Goal: Check status: Check status

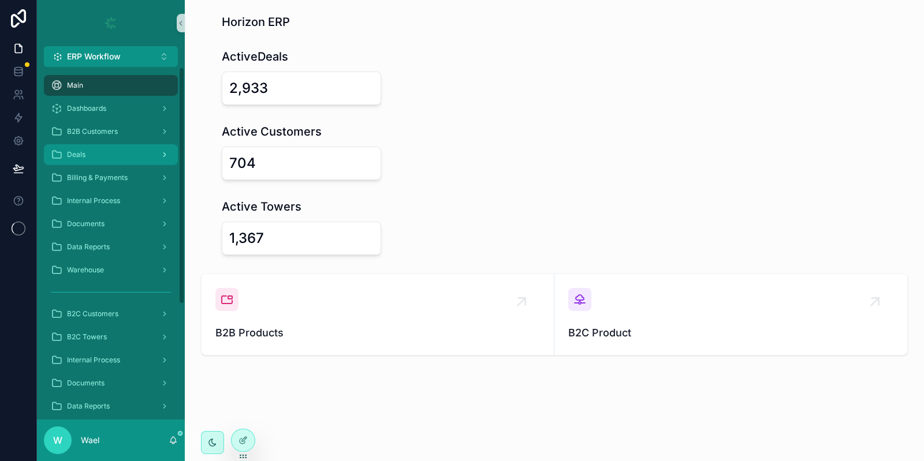
click at [119, 155] on div "Deals" at bounding box center [111, 154] width 120 height 18
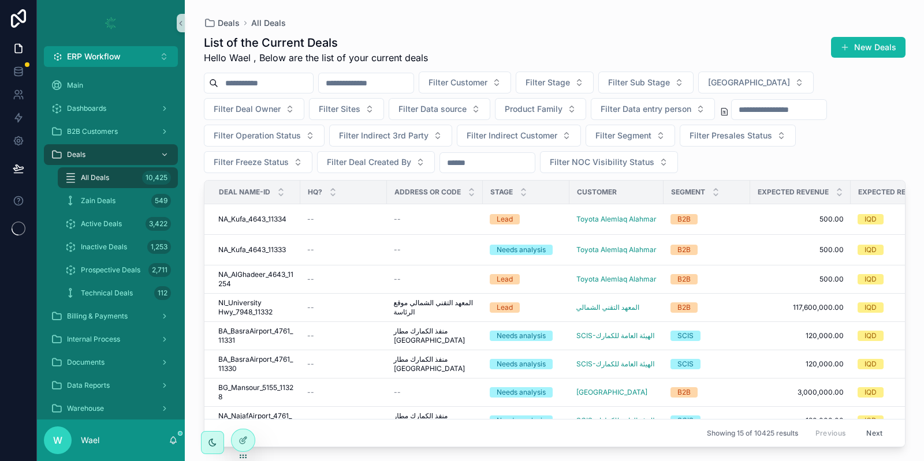
click at [375, 81] on input "scrollable content" at bounding box center [366, 83] width 95 height 16
type input "****"
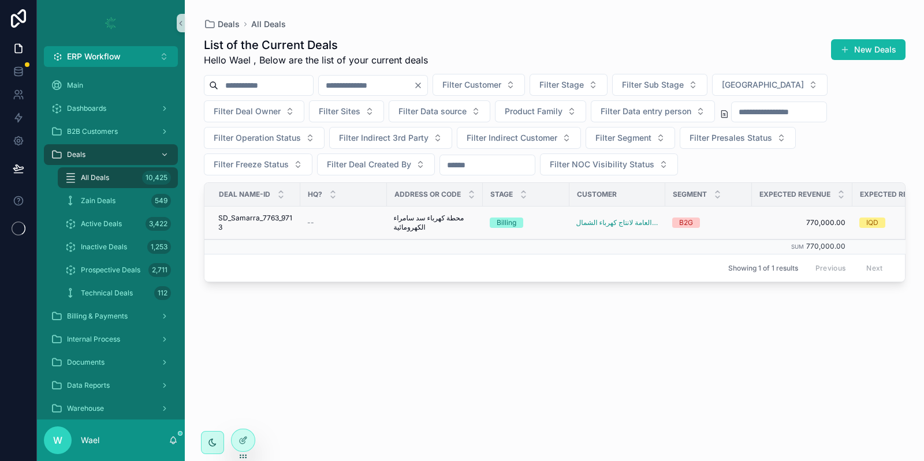
click at [273, 223] on span "SD_Samarra_7763_9713" at bounding box center [255, 223] width 75 height 18
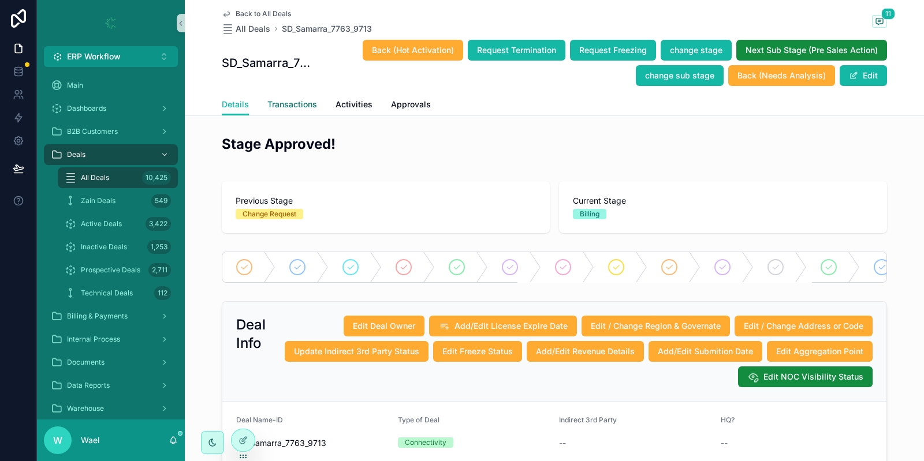
click at [296, 105] on span "Transactions" at bounding box center [292, 105] width 50 height 12
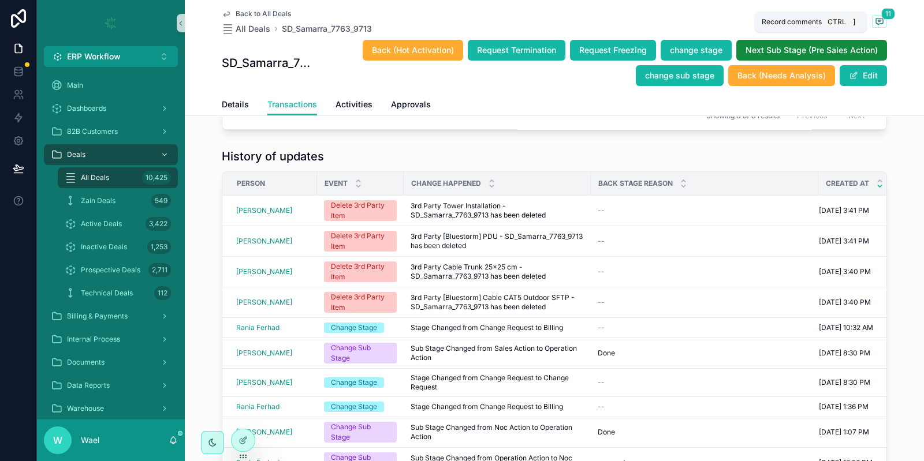
click at [881, 14] on span "11" at bounding box center [888, 14] width 14 height 12
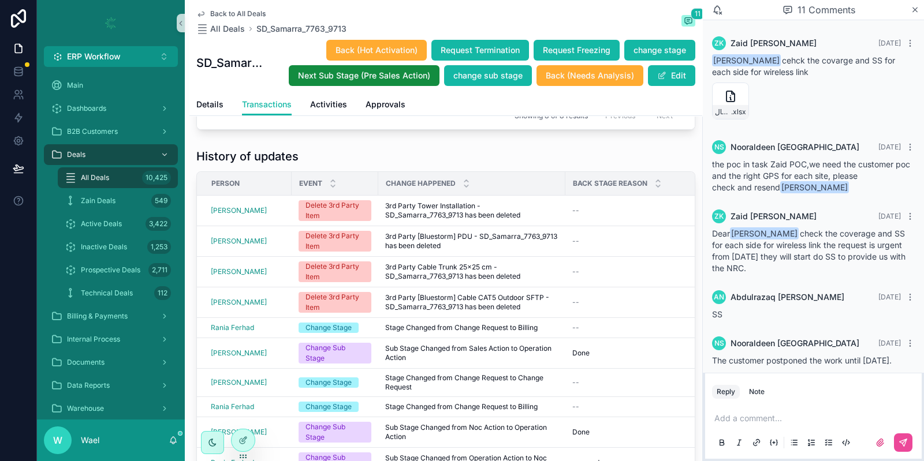
scroll to position [536, 0]
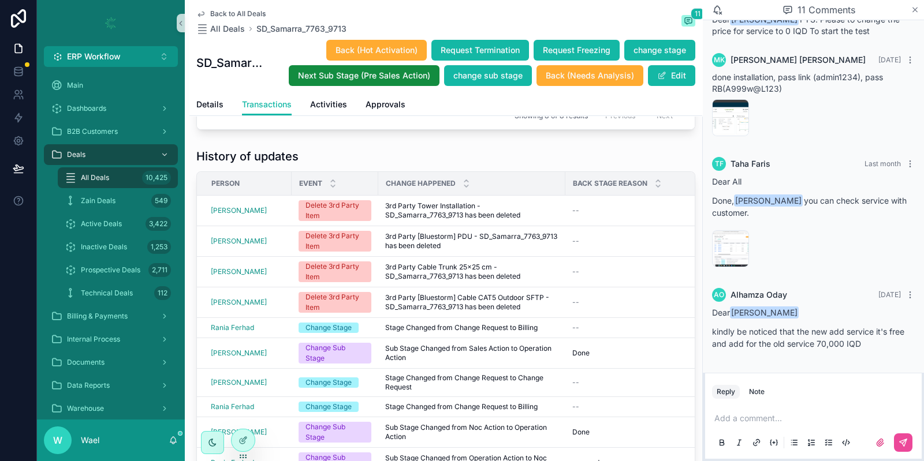
click at [915, 9] on icon "scrollable content" at bounding box center [914, 9] width 9 height 9
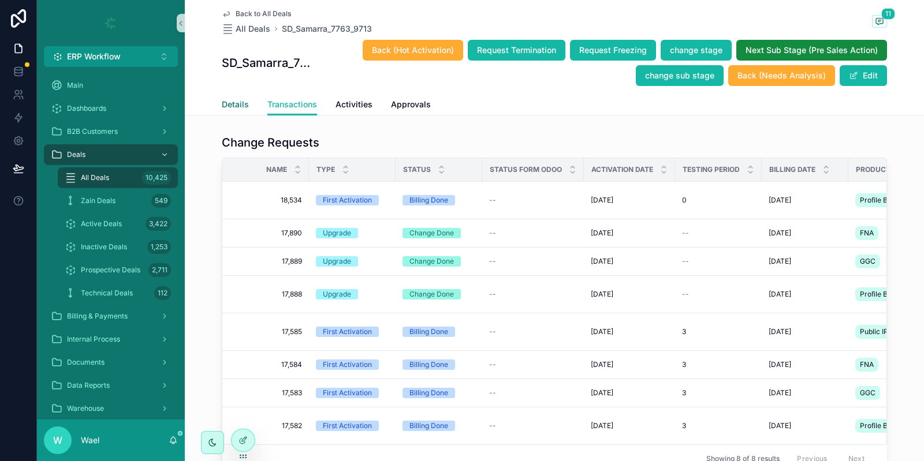
click at [227, 102] on span "Details" at bounding box center [235, 105] width 27 height 12
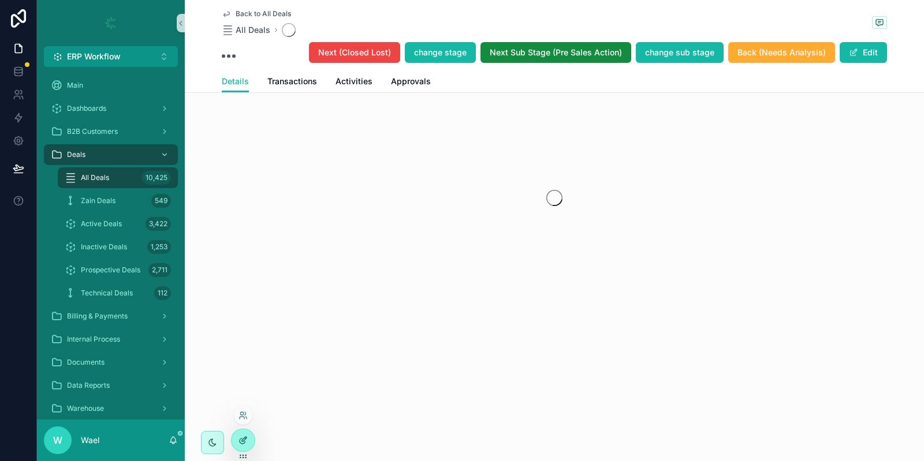
click at [242, 446] on div at bounding box center [242, 440] width 23 height 22
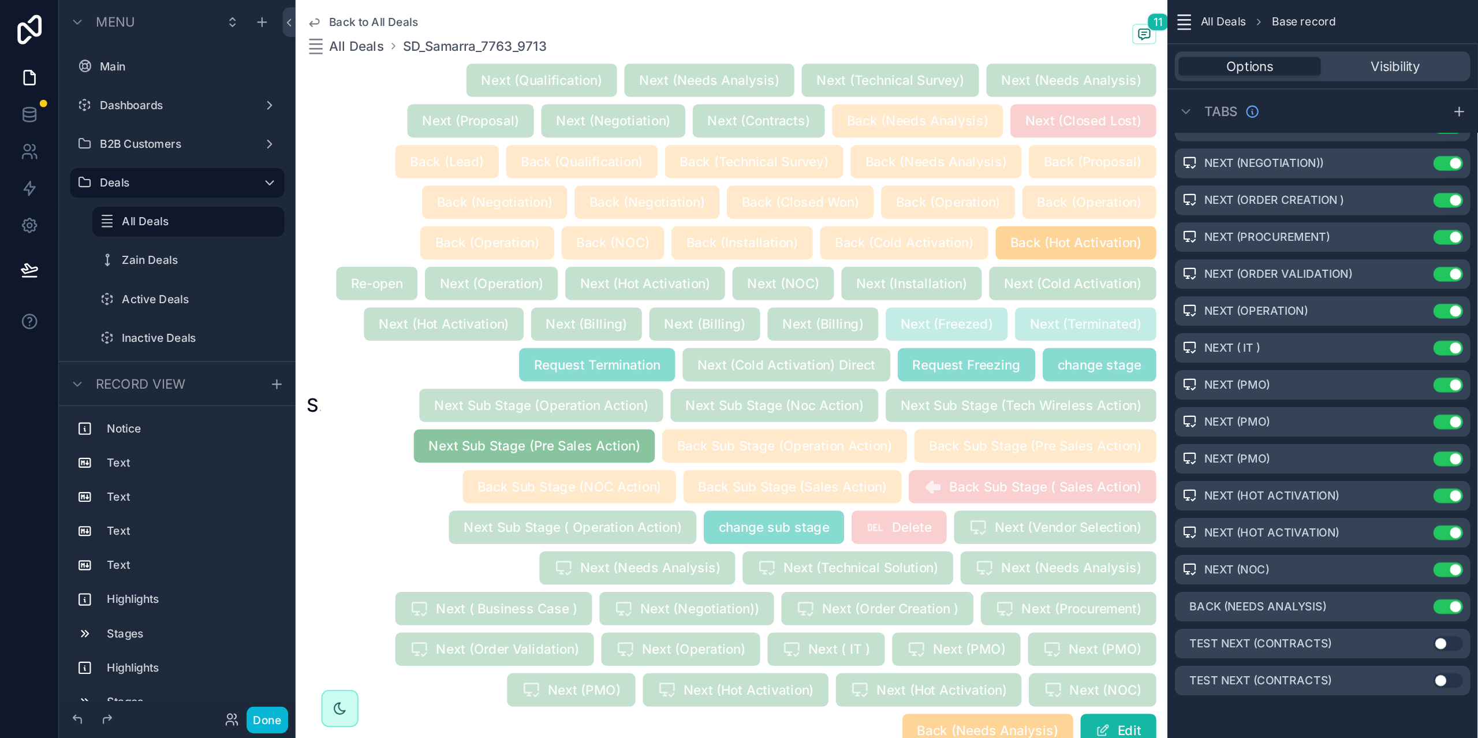
scroll to position [269, 0]
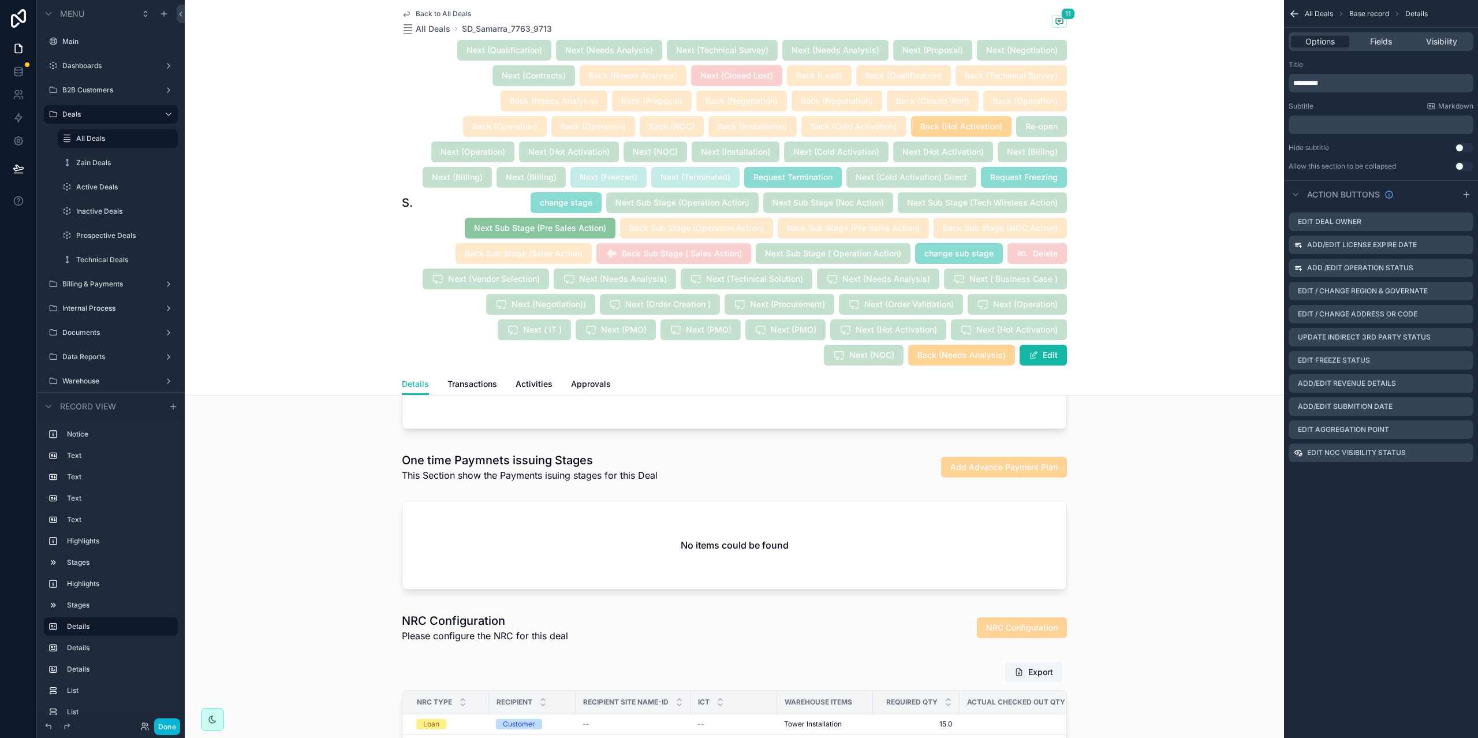
scroll to position [2578, 0]
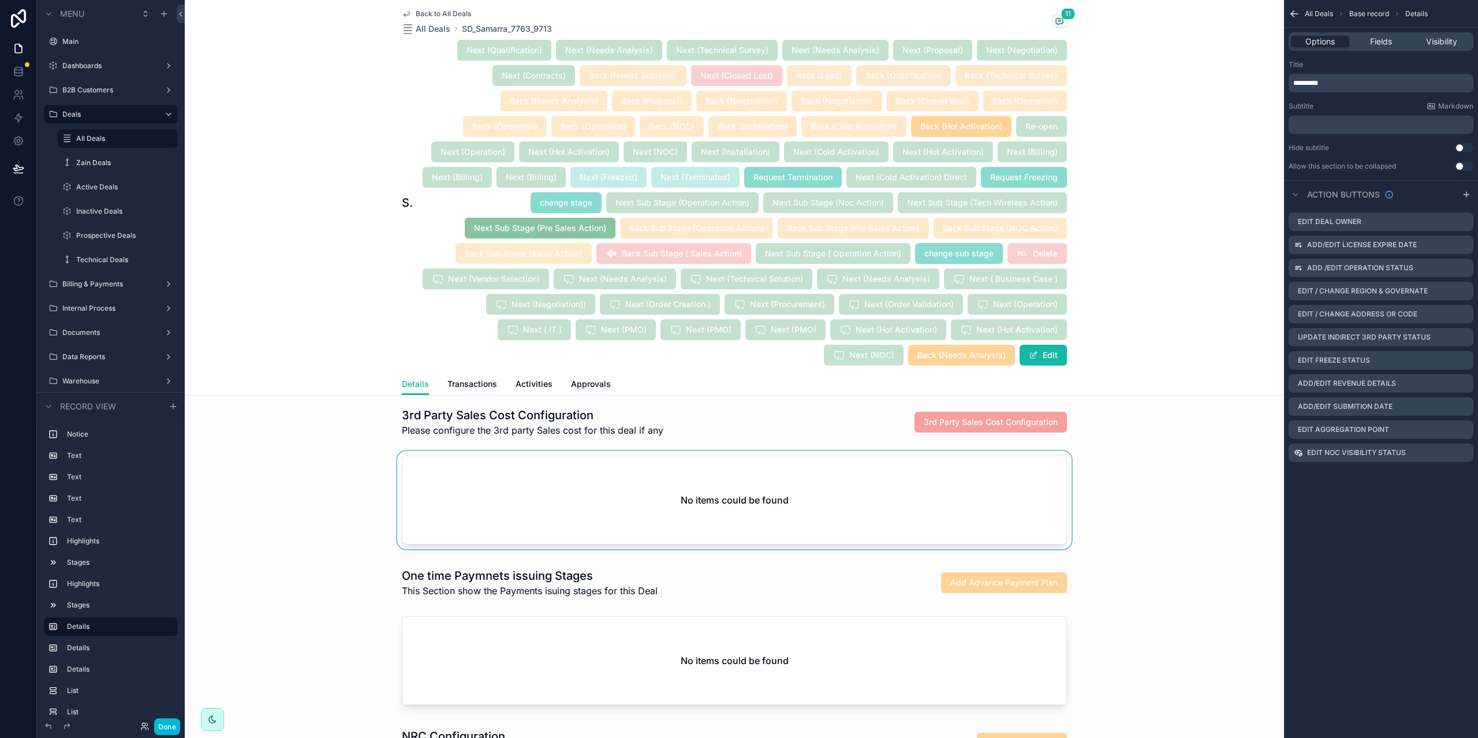
click at [655, 461] on div "scrollable content" at bounding box center [734, 502] width 1099 height 103
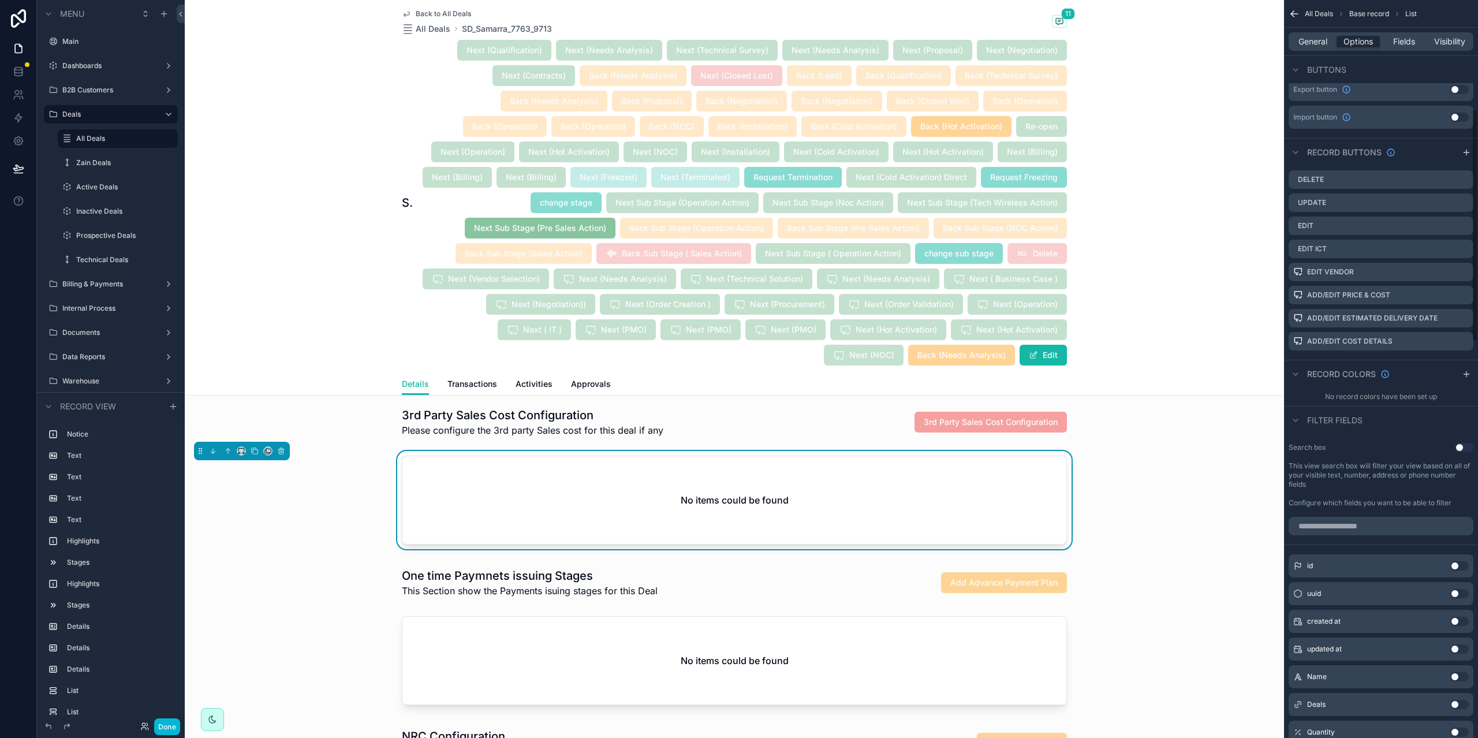
scroll to position [346, 0]
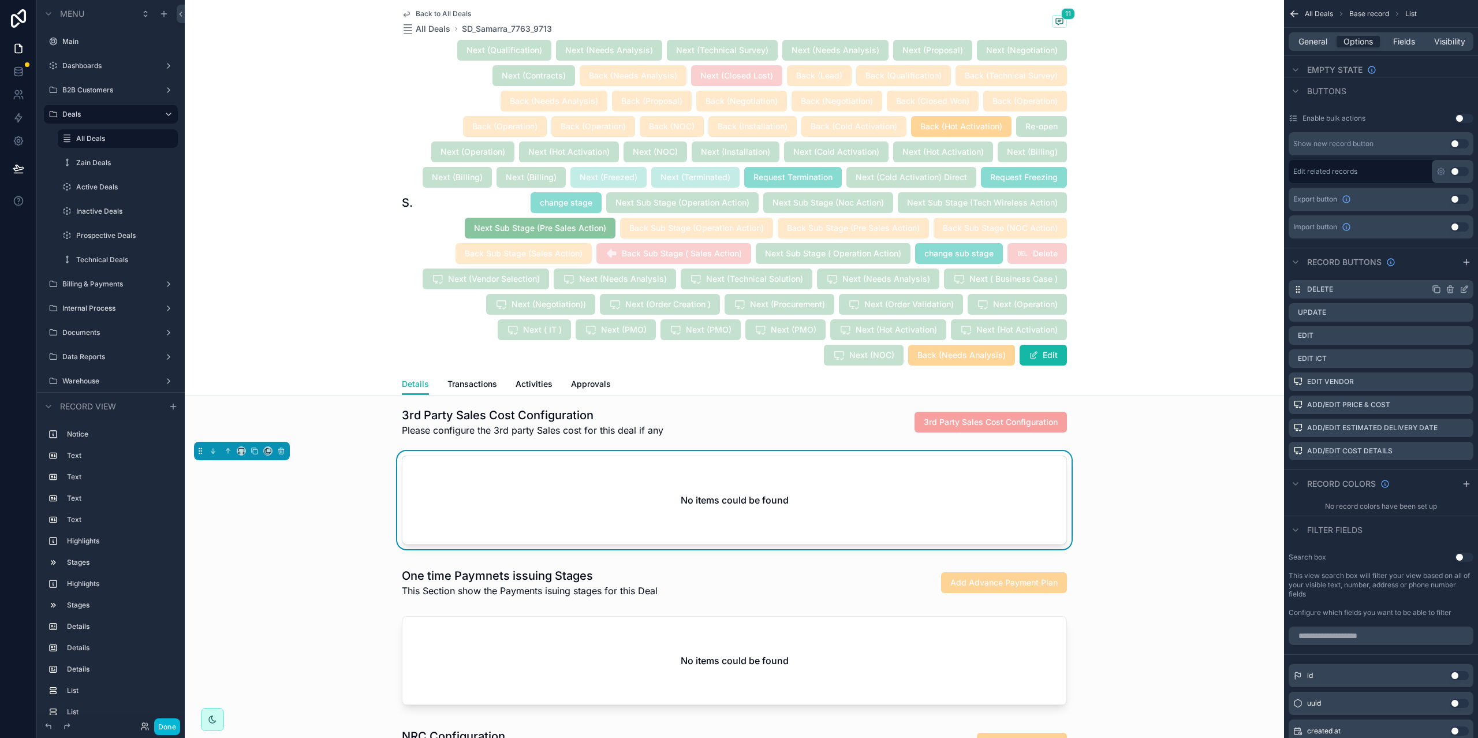
click at [923, 288] on icon "scrollable content" at bounding box center [1463, 289] width 9 height 9
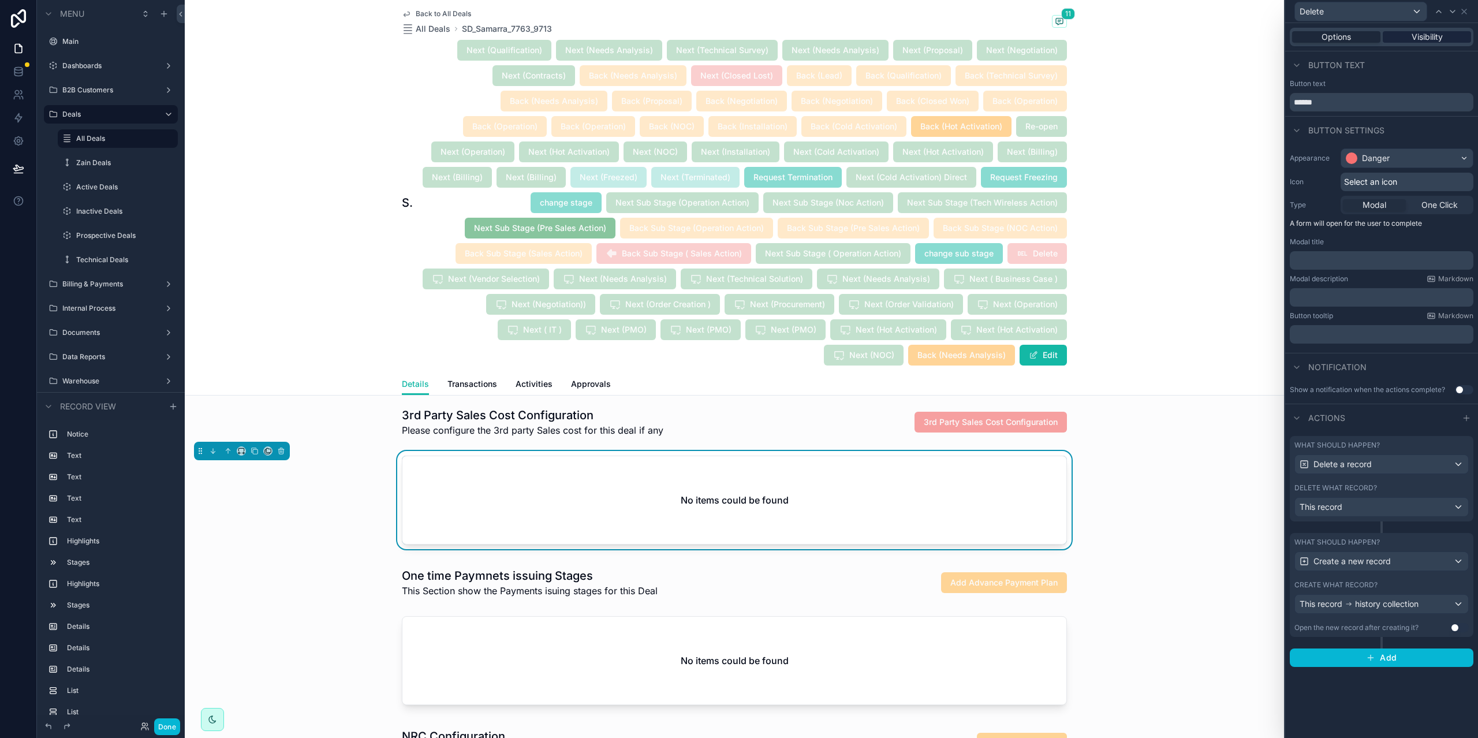
click at [923, 36] on span "Visibility" at bounding box center [1426, 37] width 31 height 12
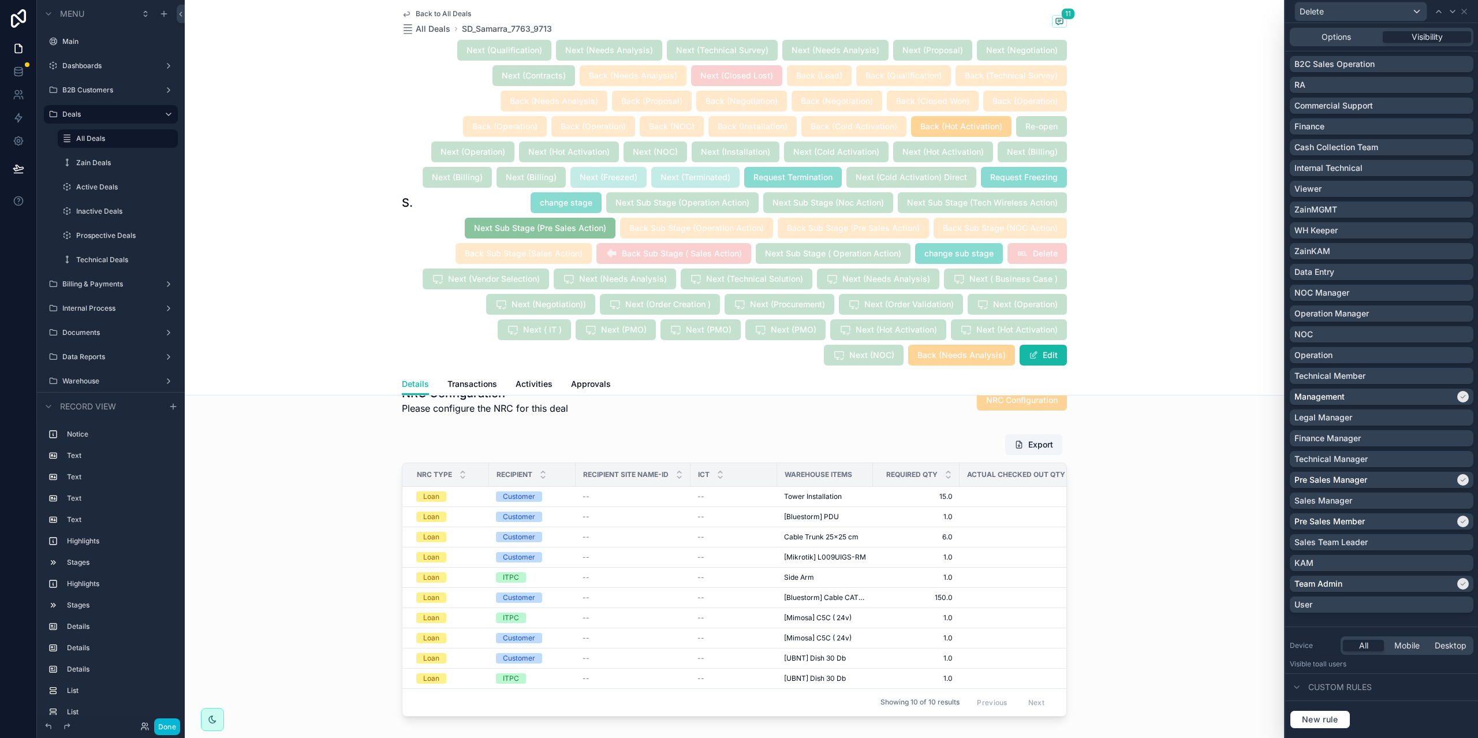
scroll to position [2886, 0]
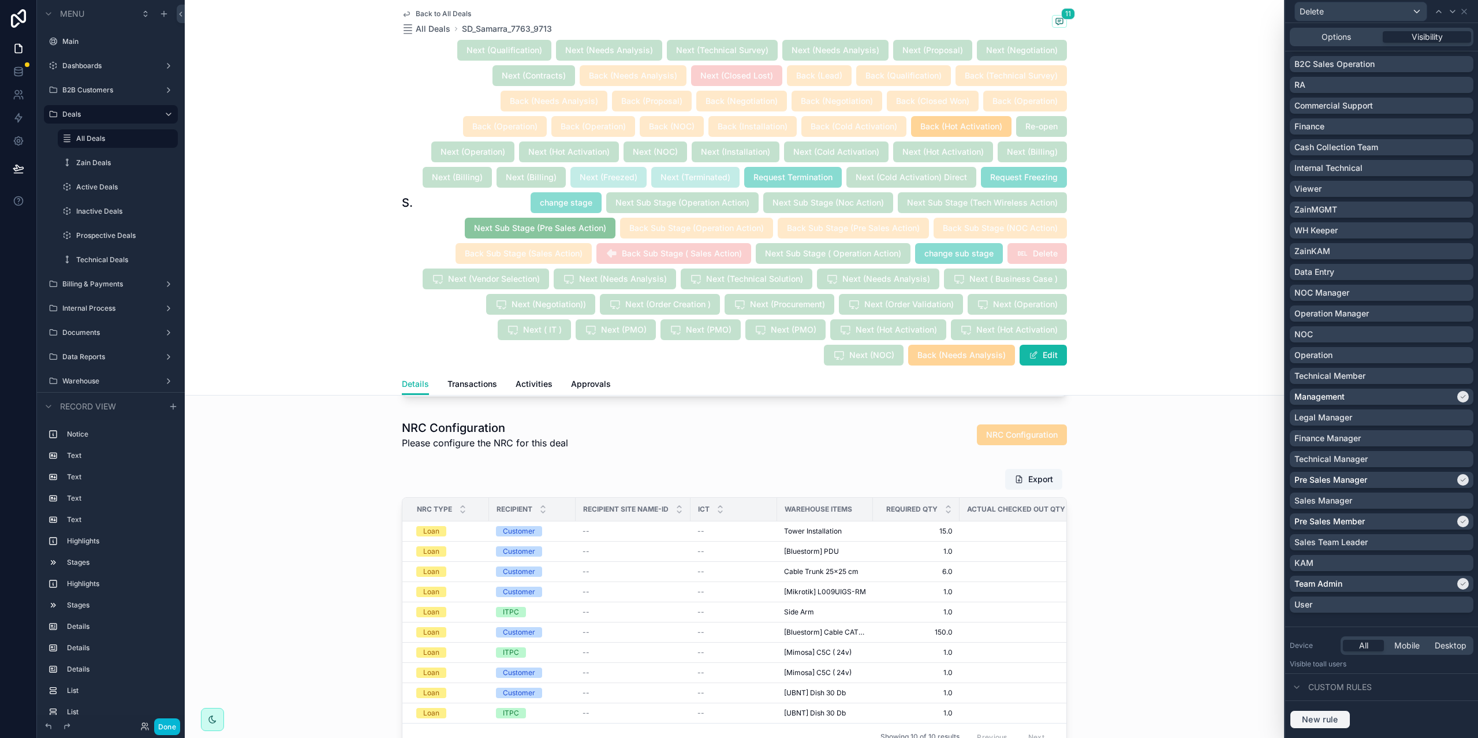
click at [923, 461] on span "New rule" at bounding box center [1320, 719] width 46 height 10
click at [923, 461] on div "**********" at bounding box center [1381, 729] width 163 height 18
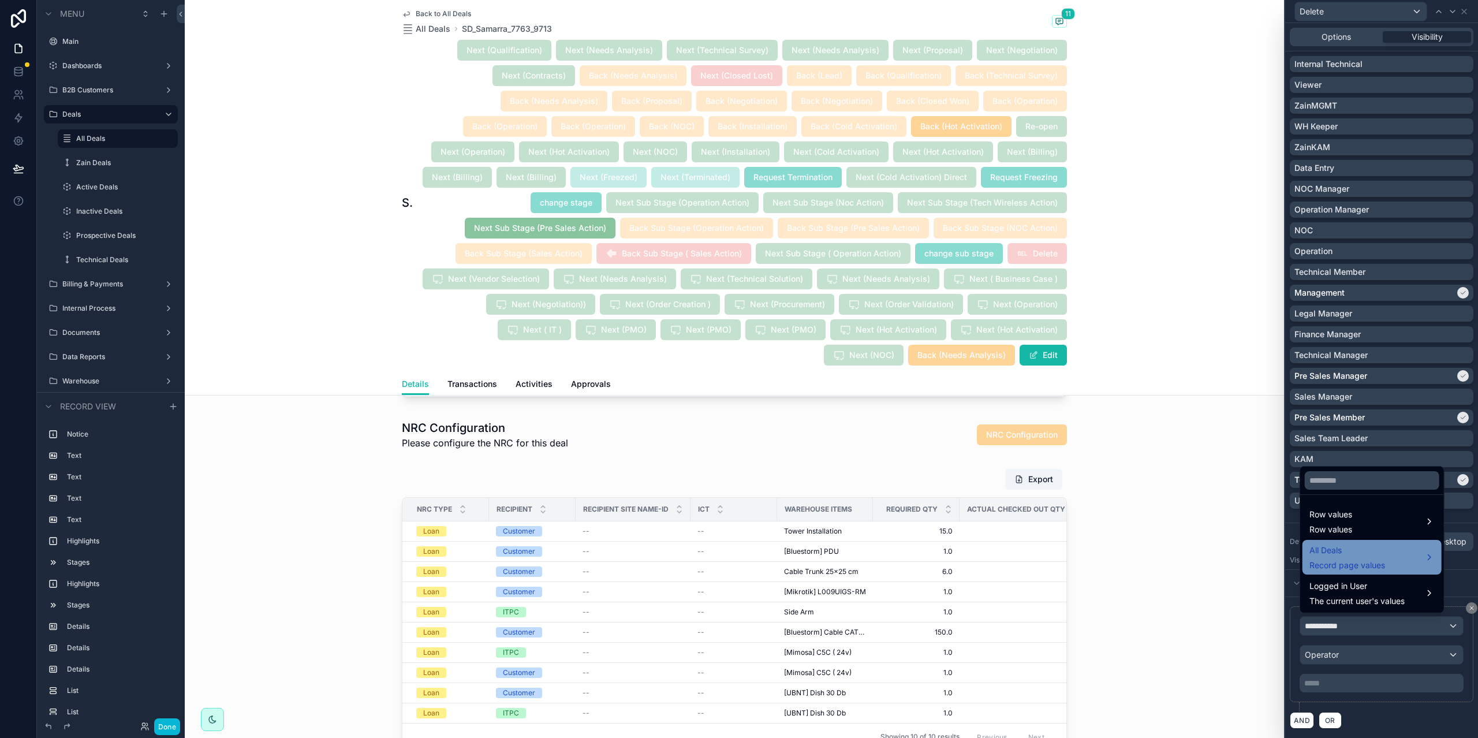
click at [923, 461] on span "Record page values" at bounding box center [1347, 565] width 76 height 12
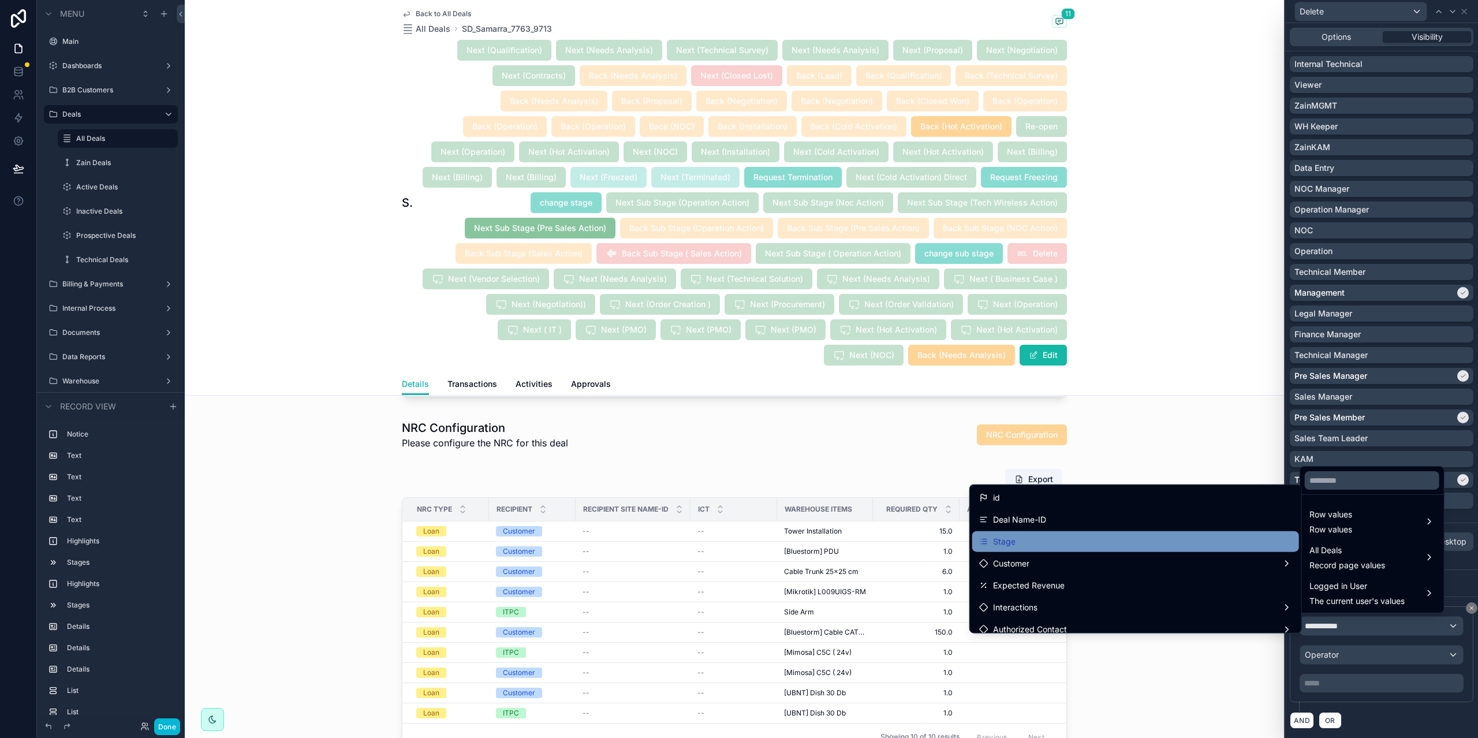
click at [923, 461] on div "Stage" at bounding box center [1135, 541] width 313 height 14
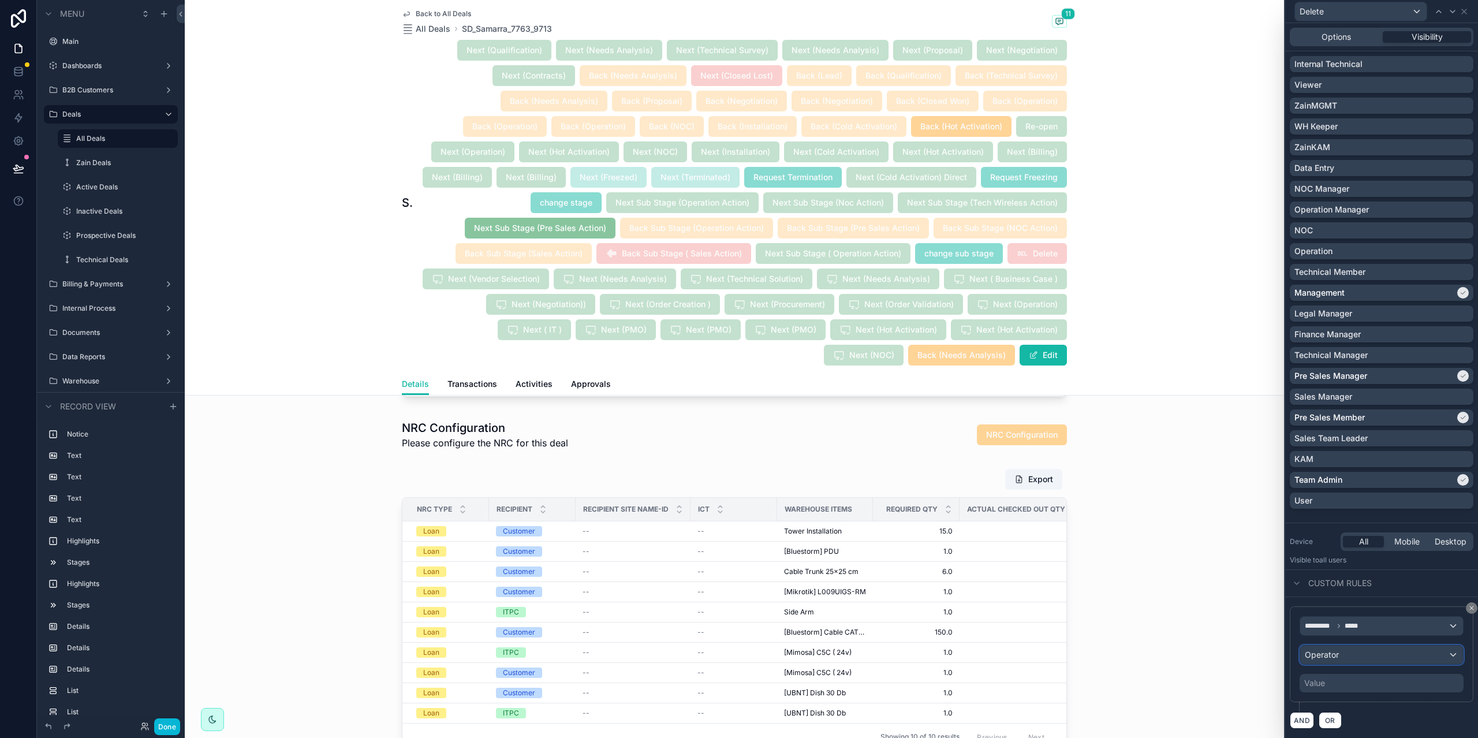
click at [923, 461] on div "Operator" at bounding box center [1381, 654] width 163 height 18
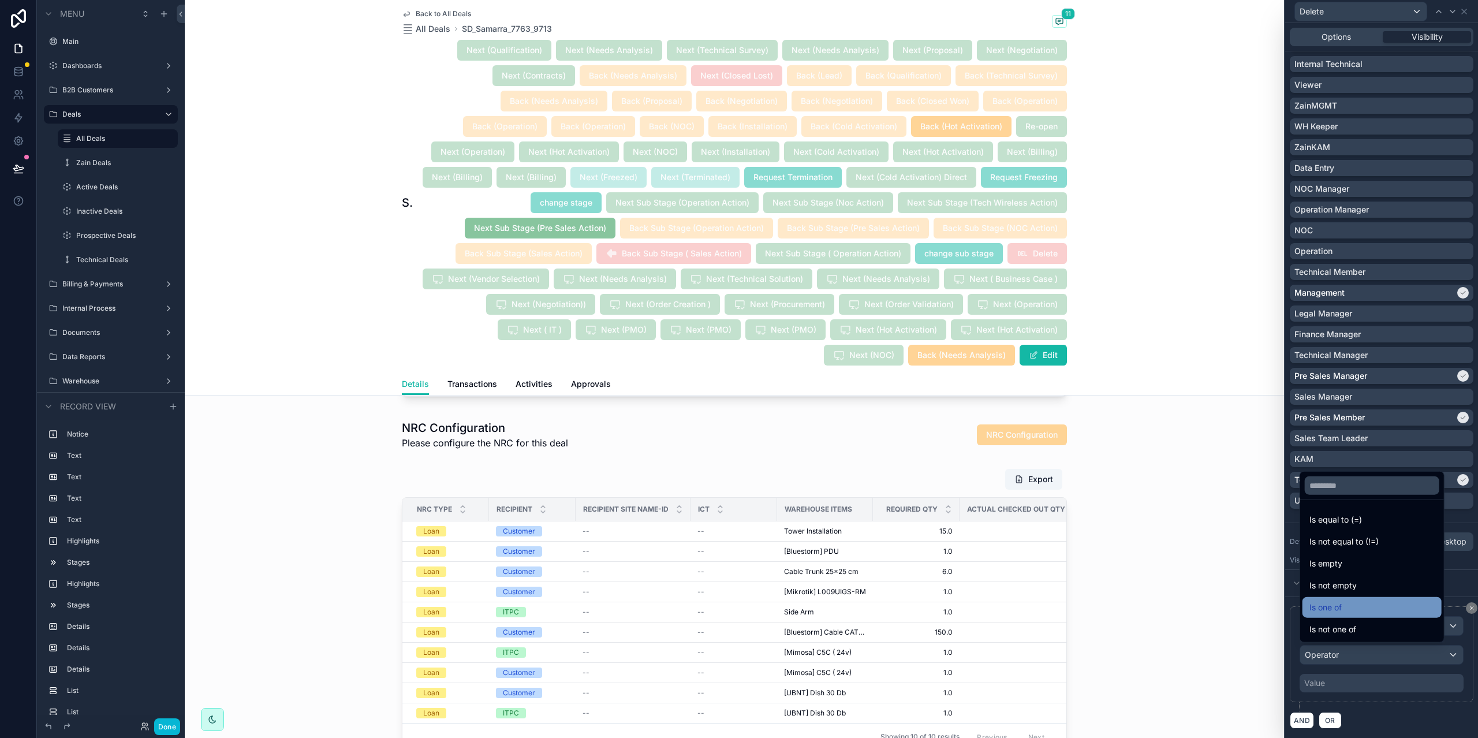
click at [923, 461] on span "Is one of" at bounding box center [1325, 607] width 32 height 14
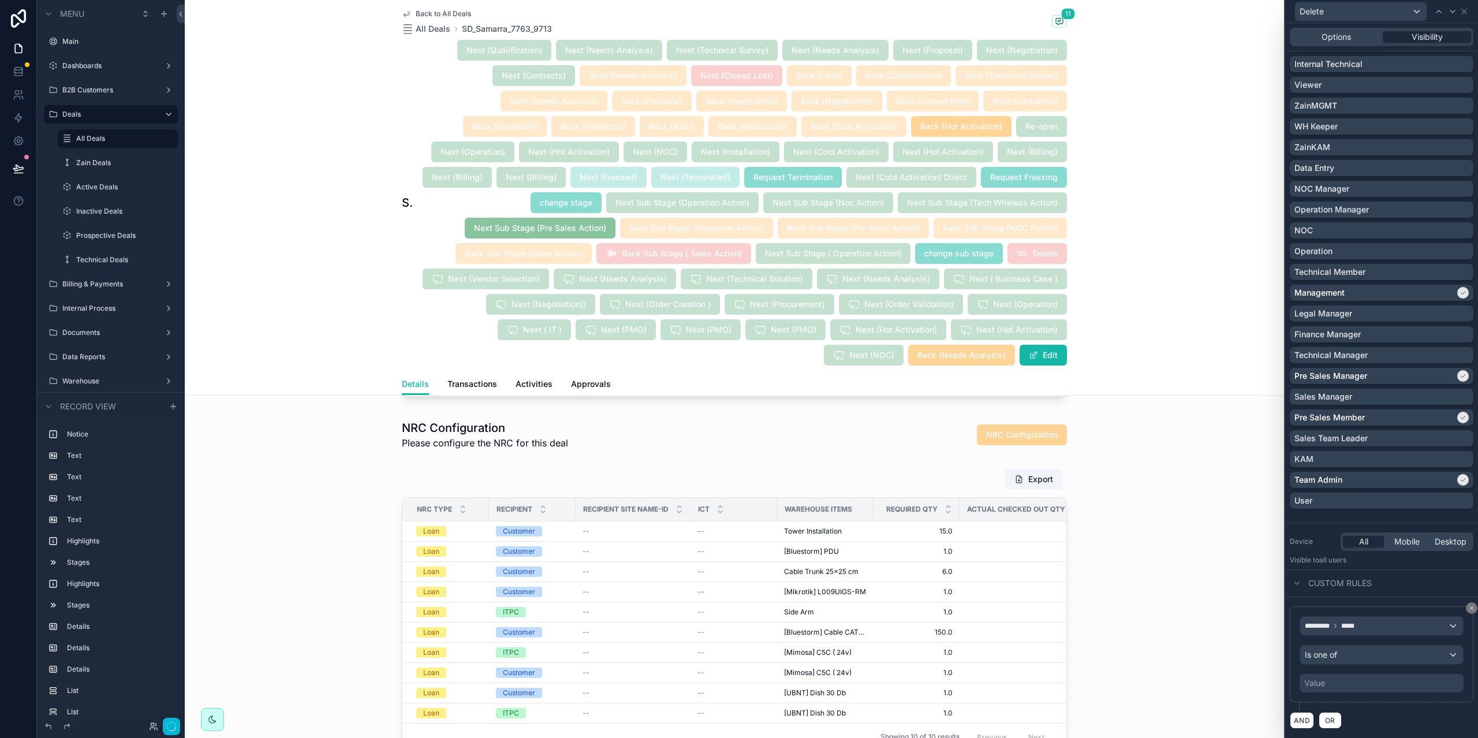
click at [923, 461] on div "Value" at bounding box center [1381, 683] width 164 height 18
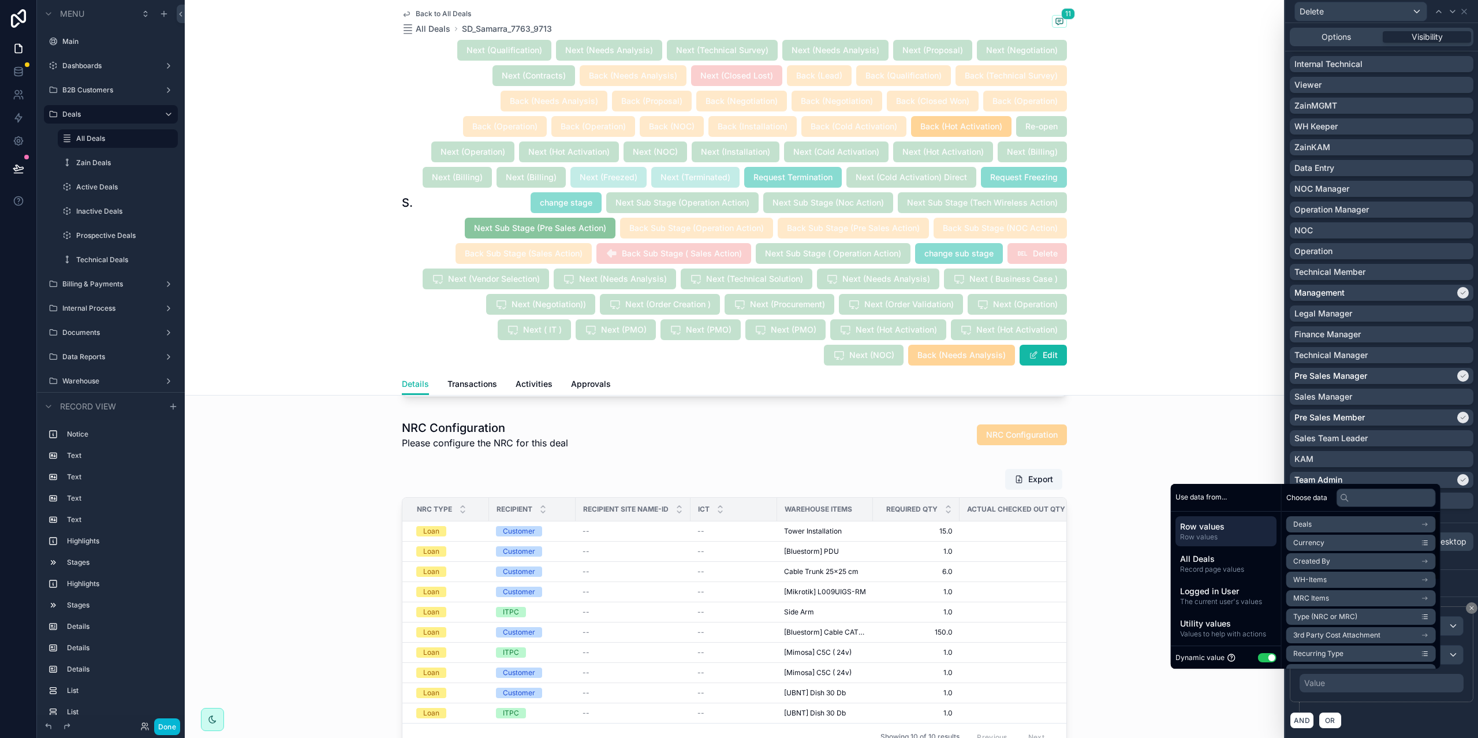
click at [923, 461] on button "Use setting" at bounding box center [1267, 657] width 18 height 9
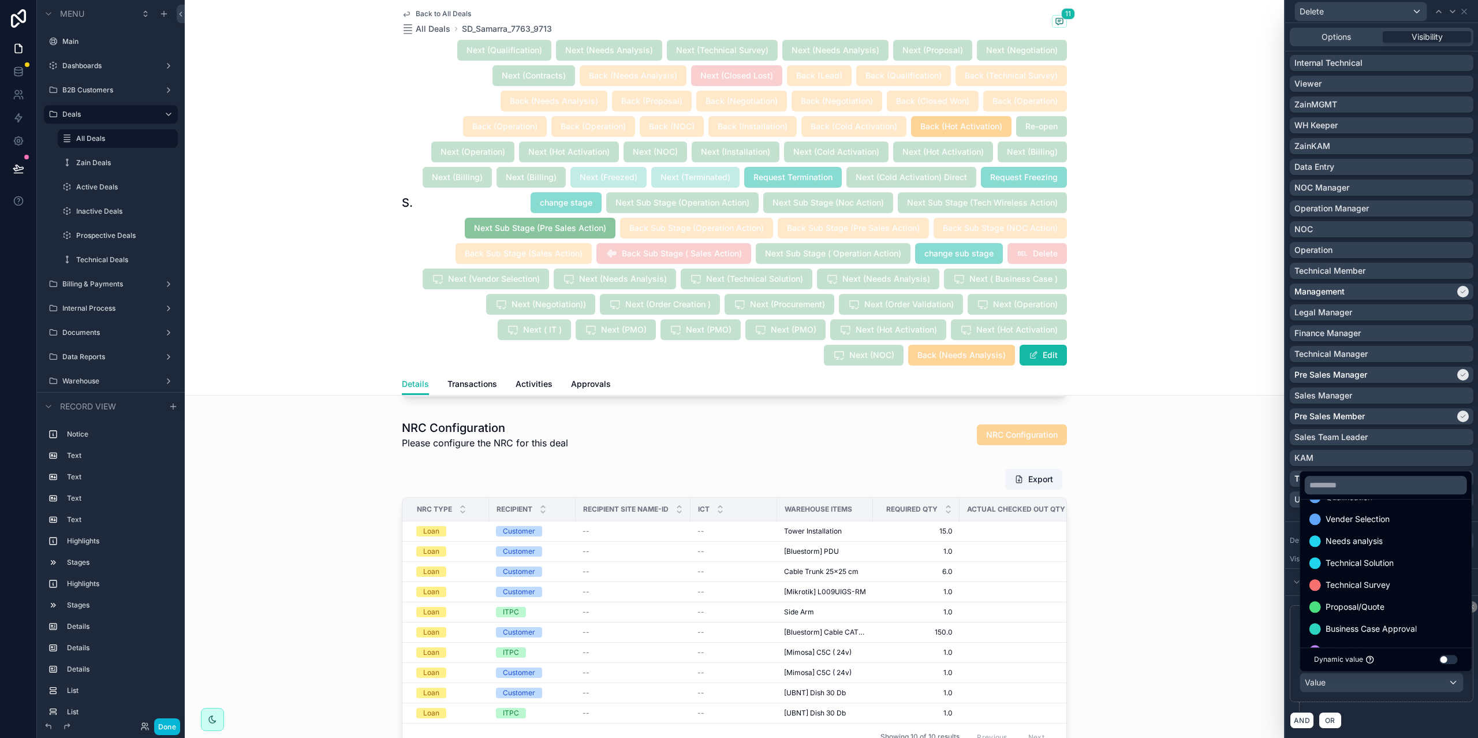
scroll to position [19, 0]
click at [923, 461] on span "Needs analysis" at bounding box center [1353, 566] width 57 height 14
click at [923, 461] on div "********* ***** Is one of Value" at bounding box center [1381, 658] width 184 height 106
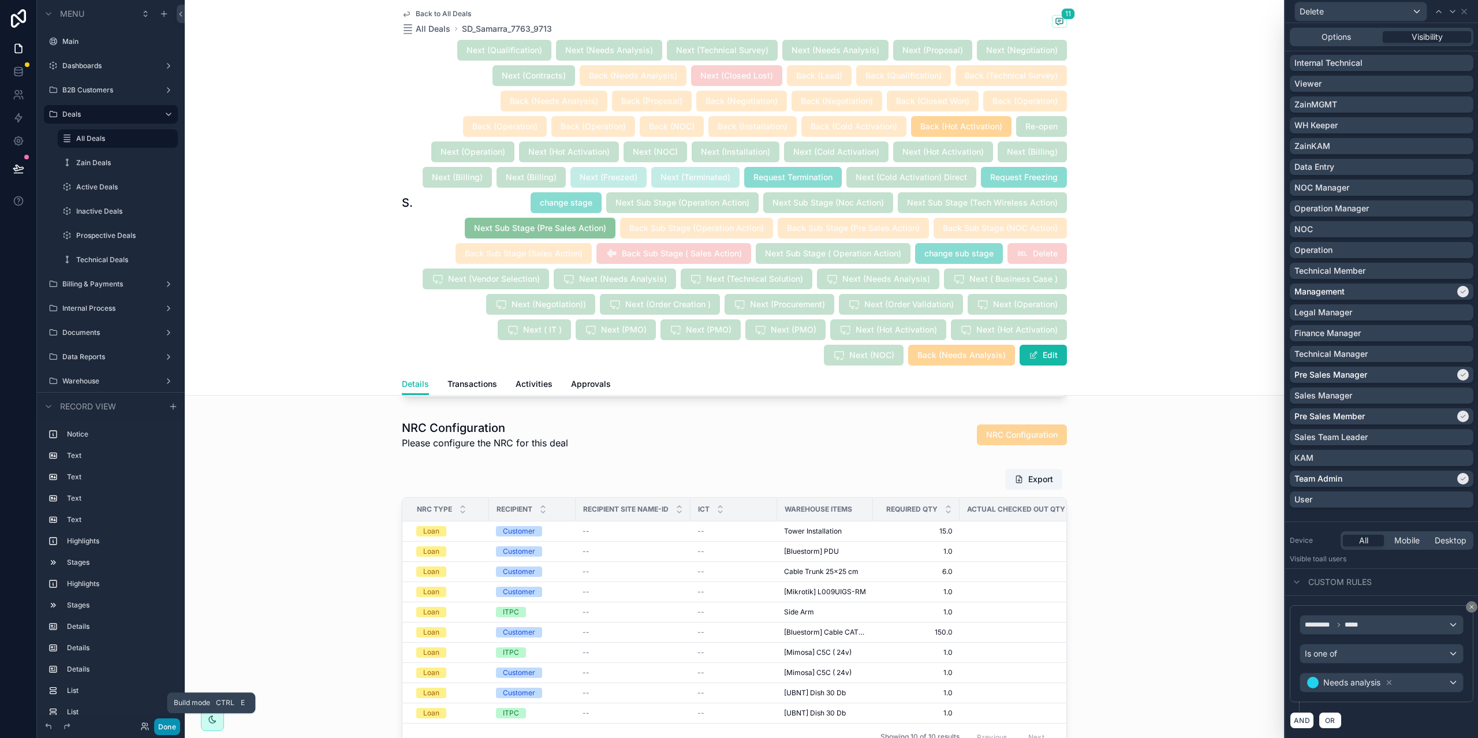
click at [169, 461] on button "Done" at bounding box center [167, 726] width 26 height 17
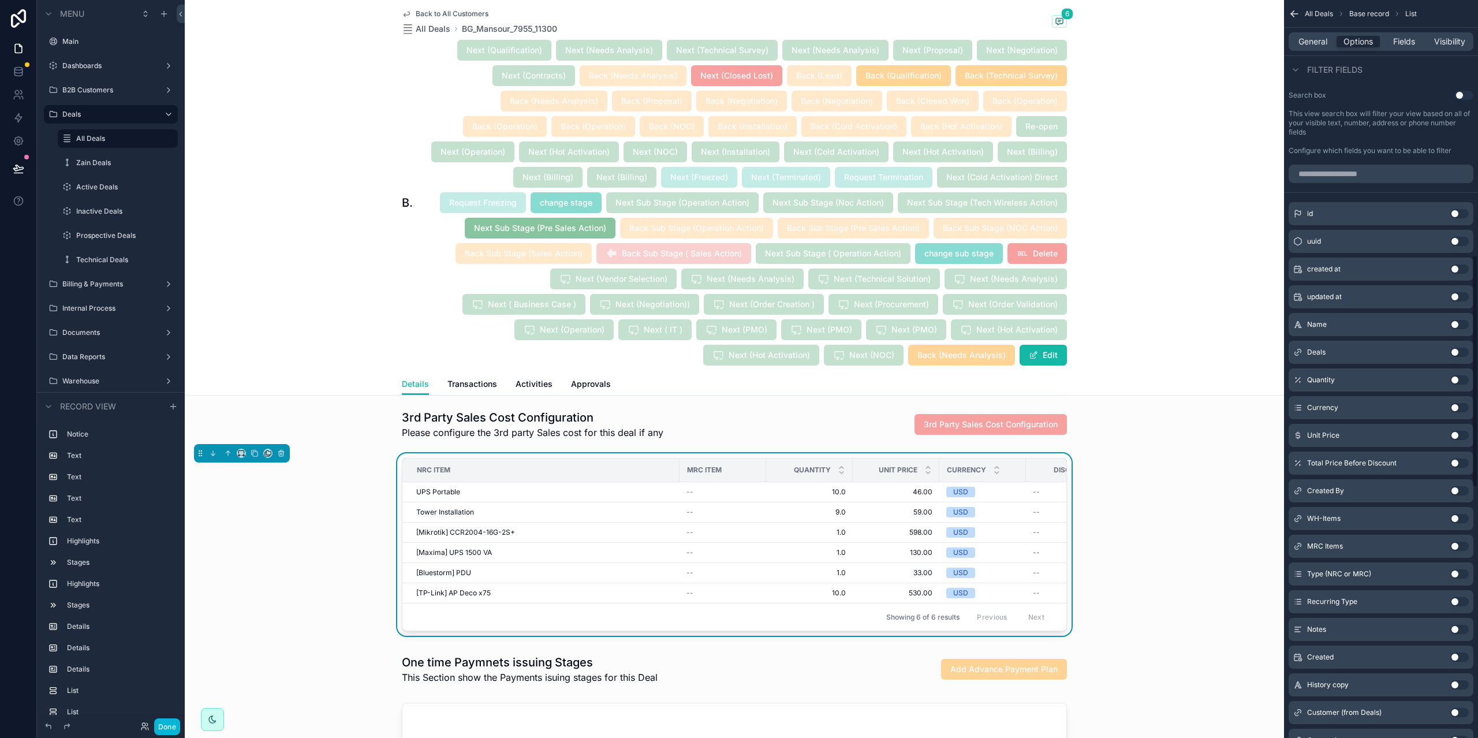
scroll to position [231, 0]
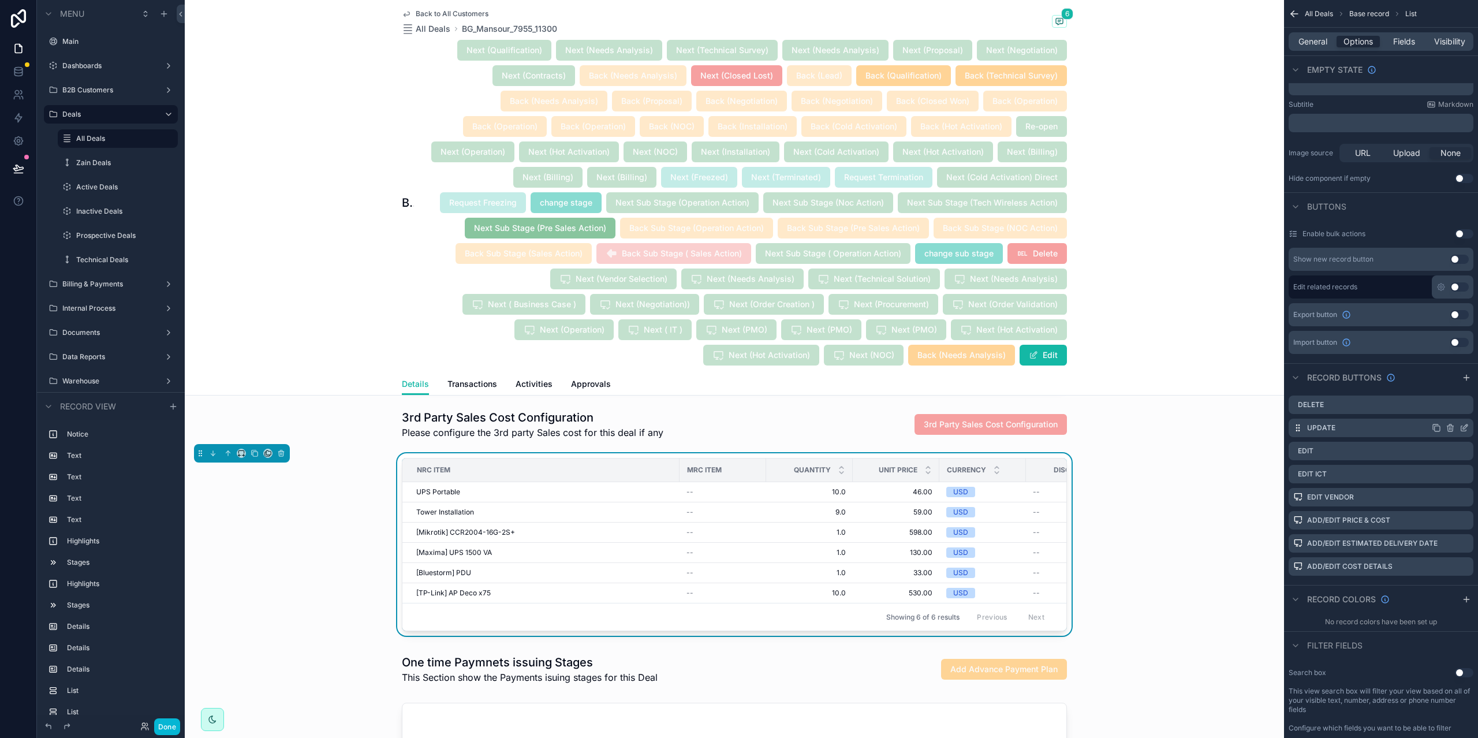
click at [1461, 431] on icon "scrollable content" at bounding box center [1463, 428] width 5 height 5
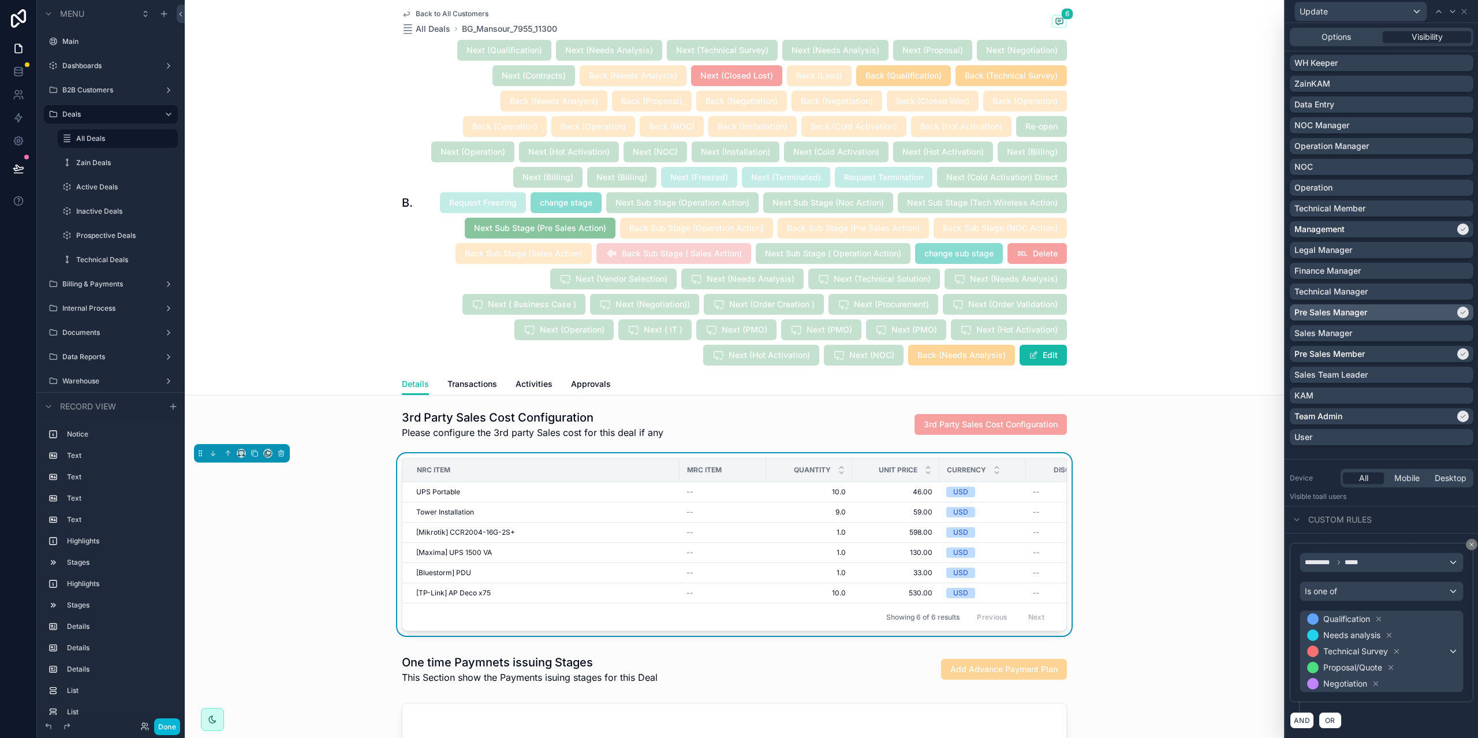
scroll to position [0, 0]
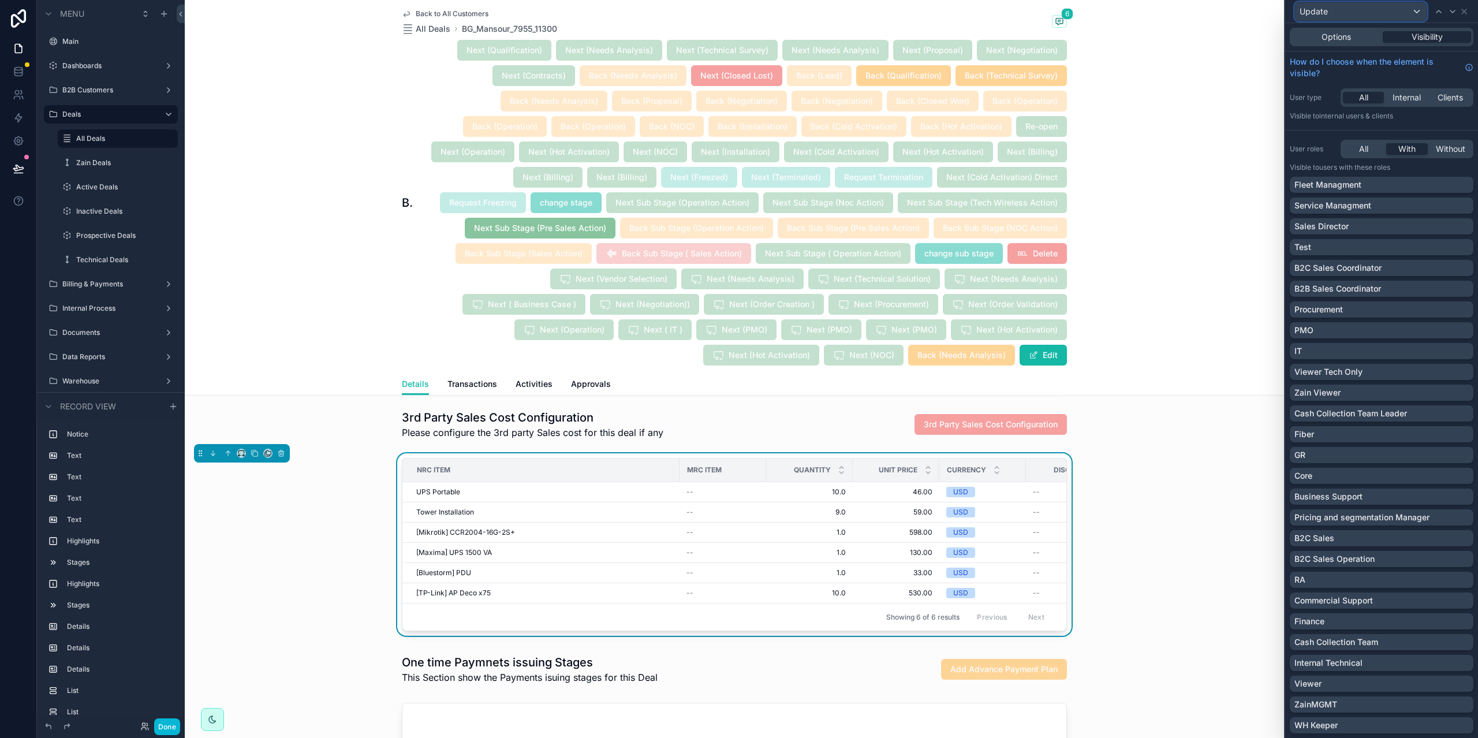
click at [1358, 9] on div "Update" at bounding box center [1361, 11] width 132 height 18
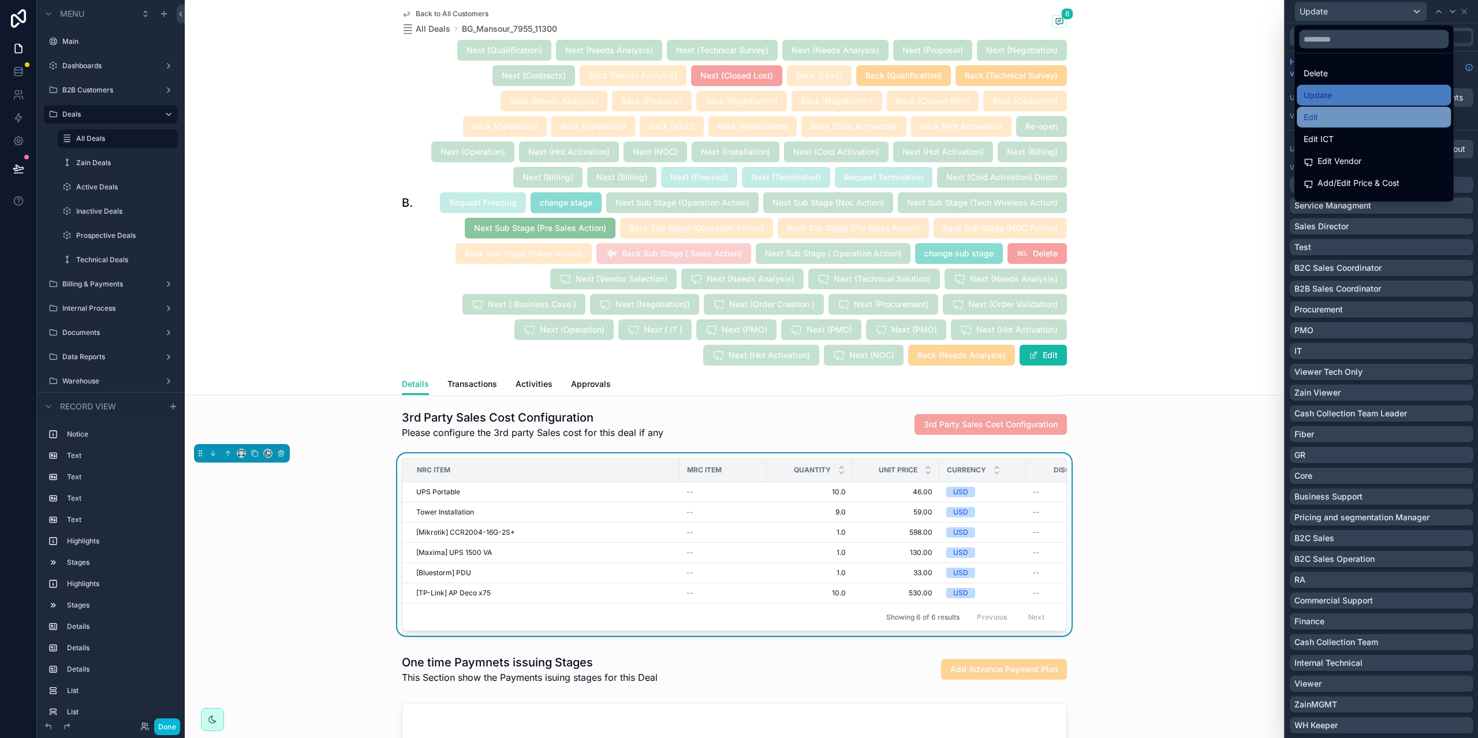
click at [1360, 121] on div "Edit" at bounding box center [1373, 117] width 140 height 14
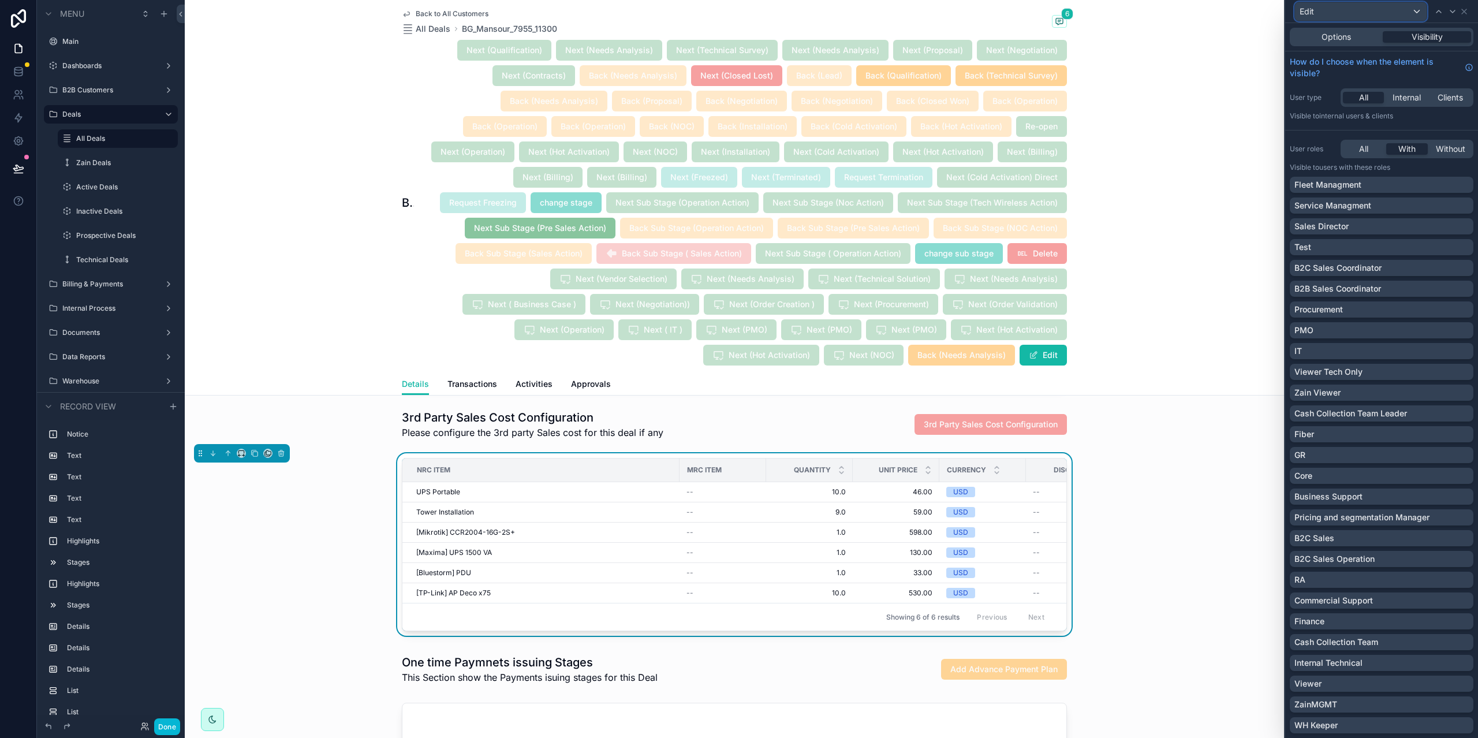
click at [1377, 2] on div "Edit" at bounding box center [1361, 11] width 132 height 18
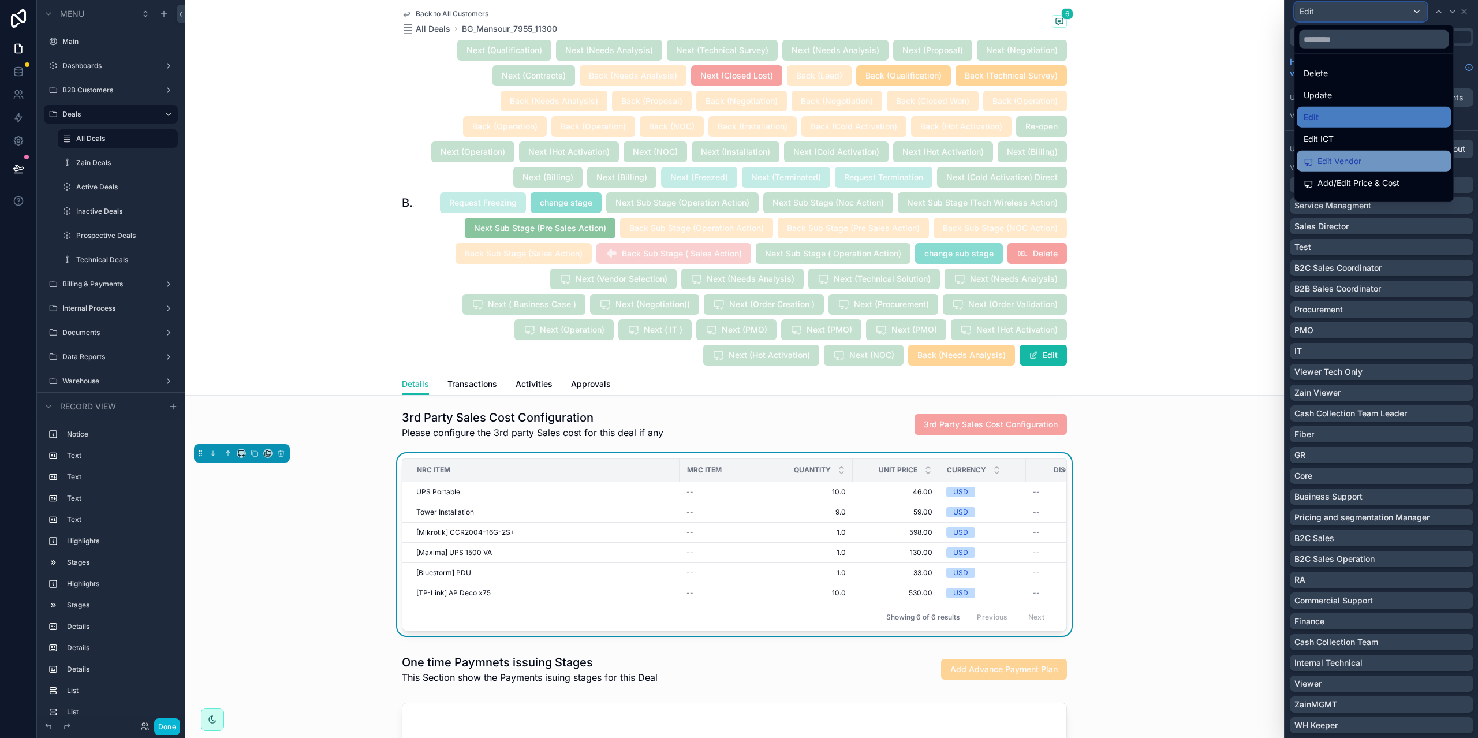
scroll to position [38, 0]
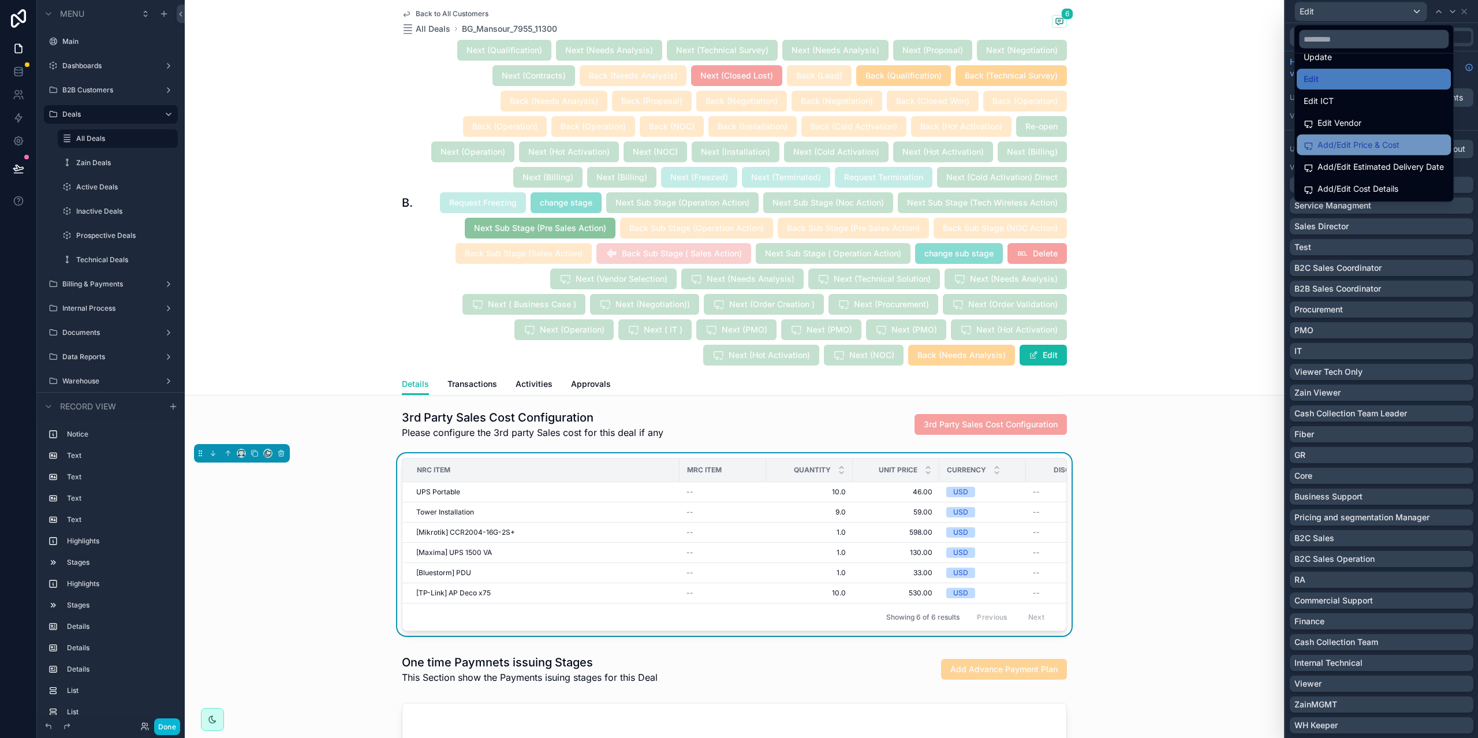
click at [1370, 147] on span "Add/Edit Price & Cost" at bounding box center [1358, 145] width 82 height 14
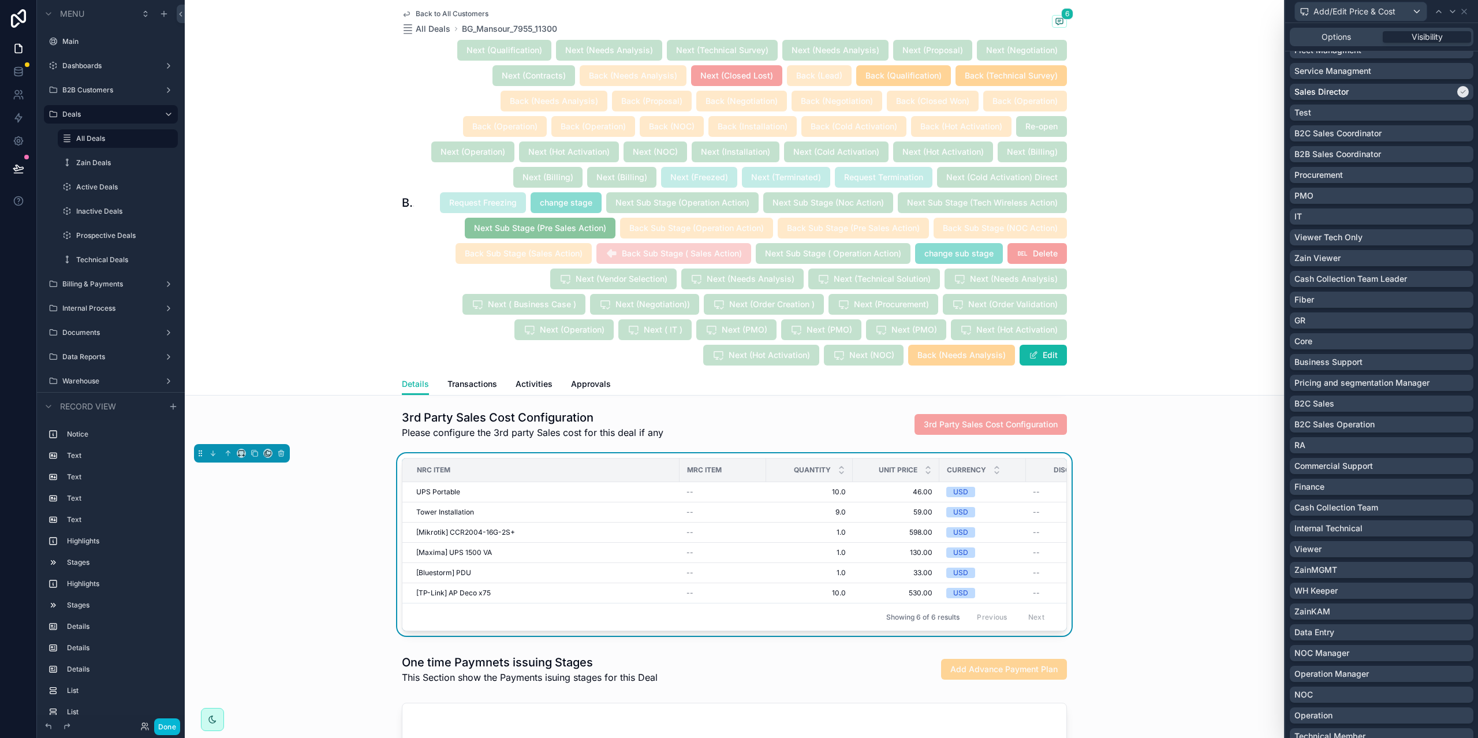
scroll to position [0, 0]
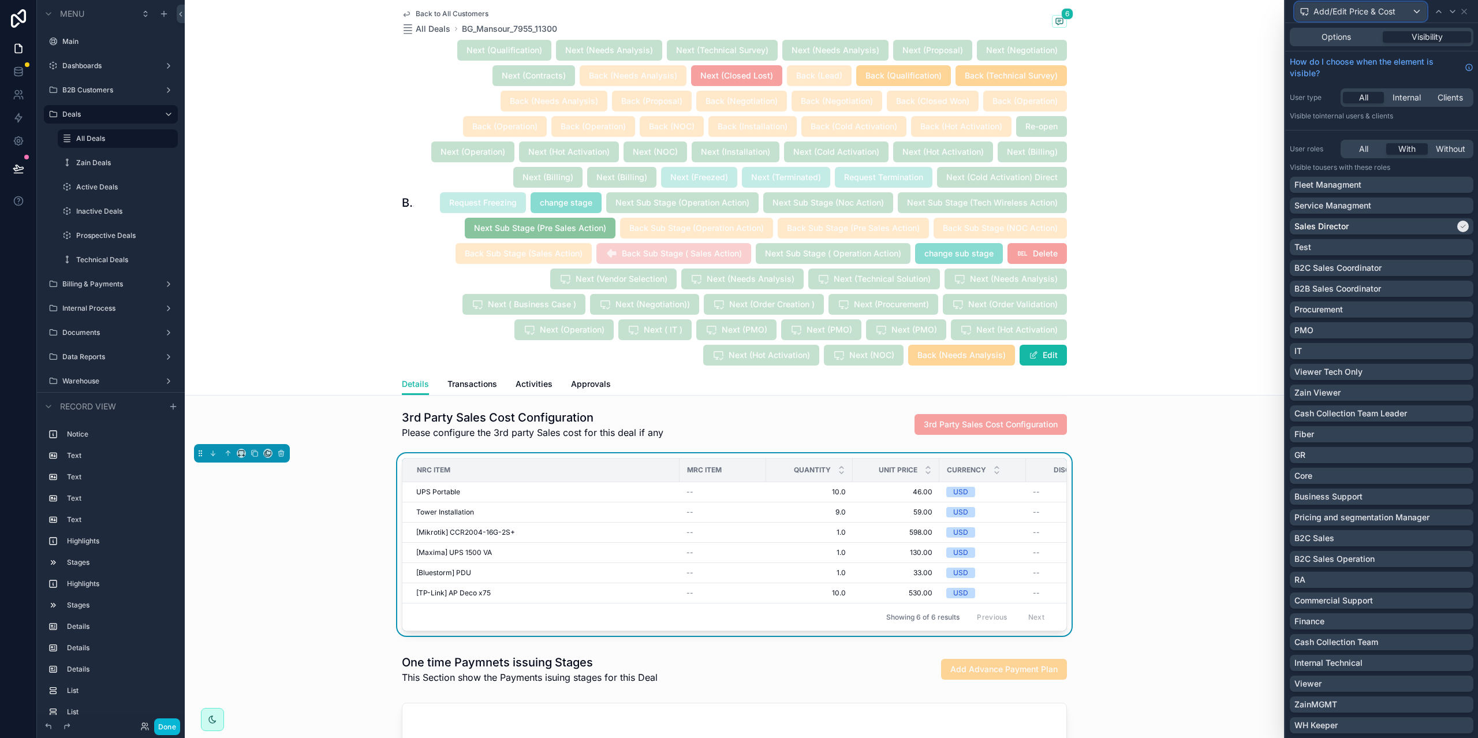
click at [1374, 7] on span "Add/Edit Price & Cost" at bounding box center [1354, 12] width 82 height 12
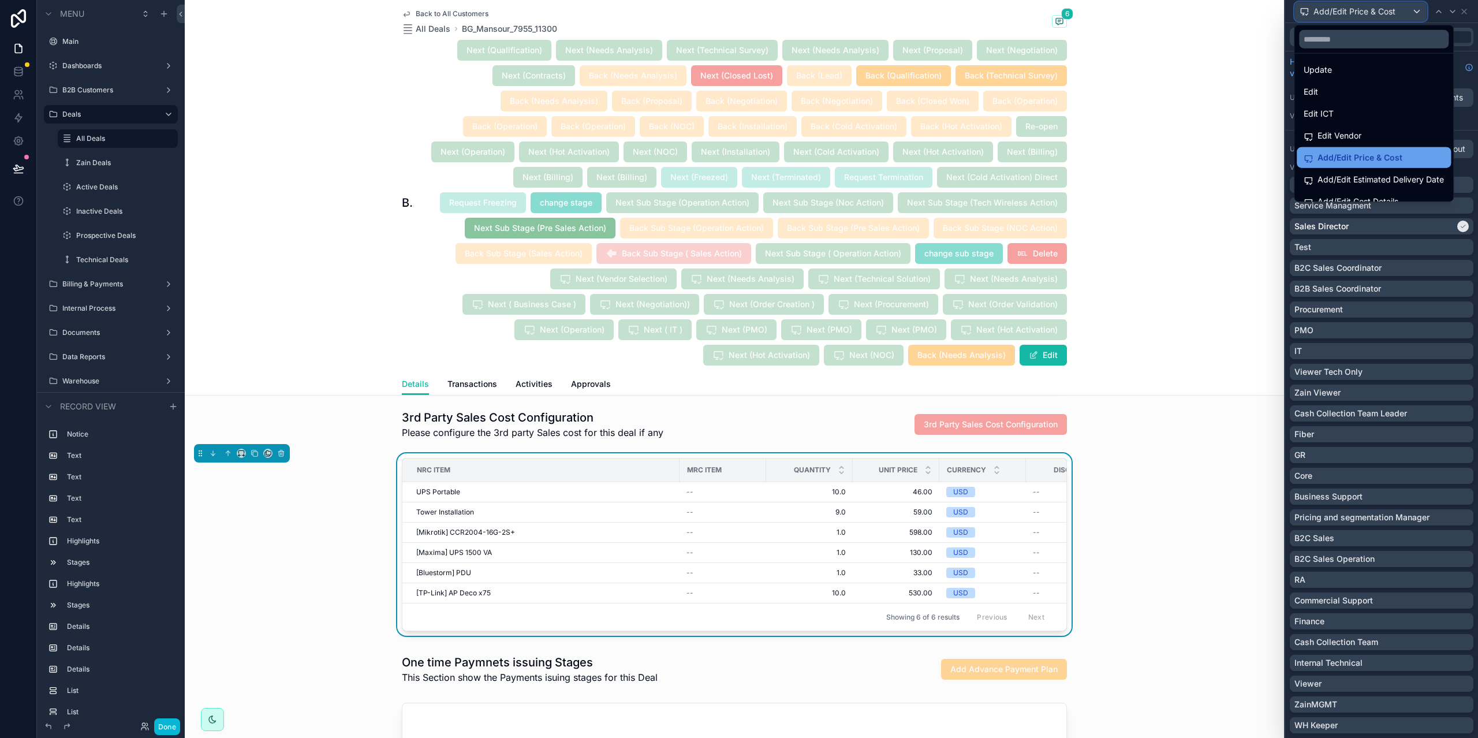
scroll to position [38, 0]
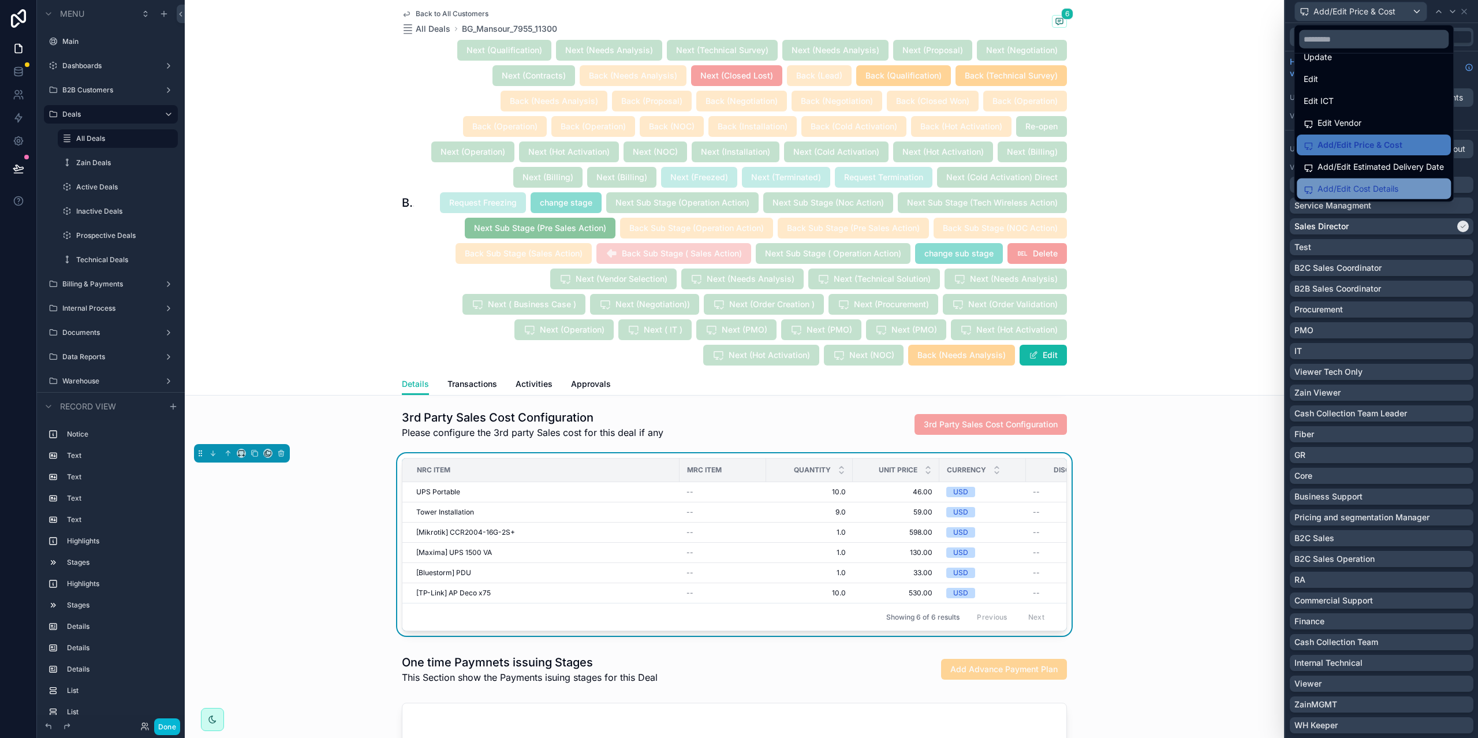
click at [1343, 188] on span "Add/Edit Cost Details" at bounding box center [1357, 189] width 81 height 14
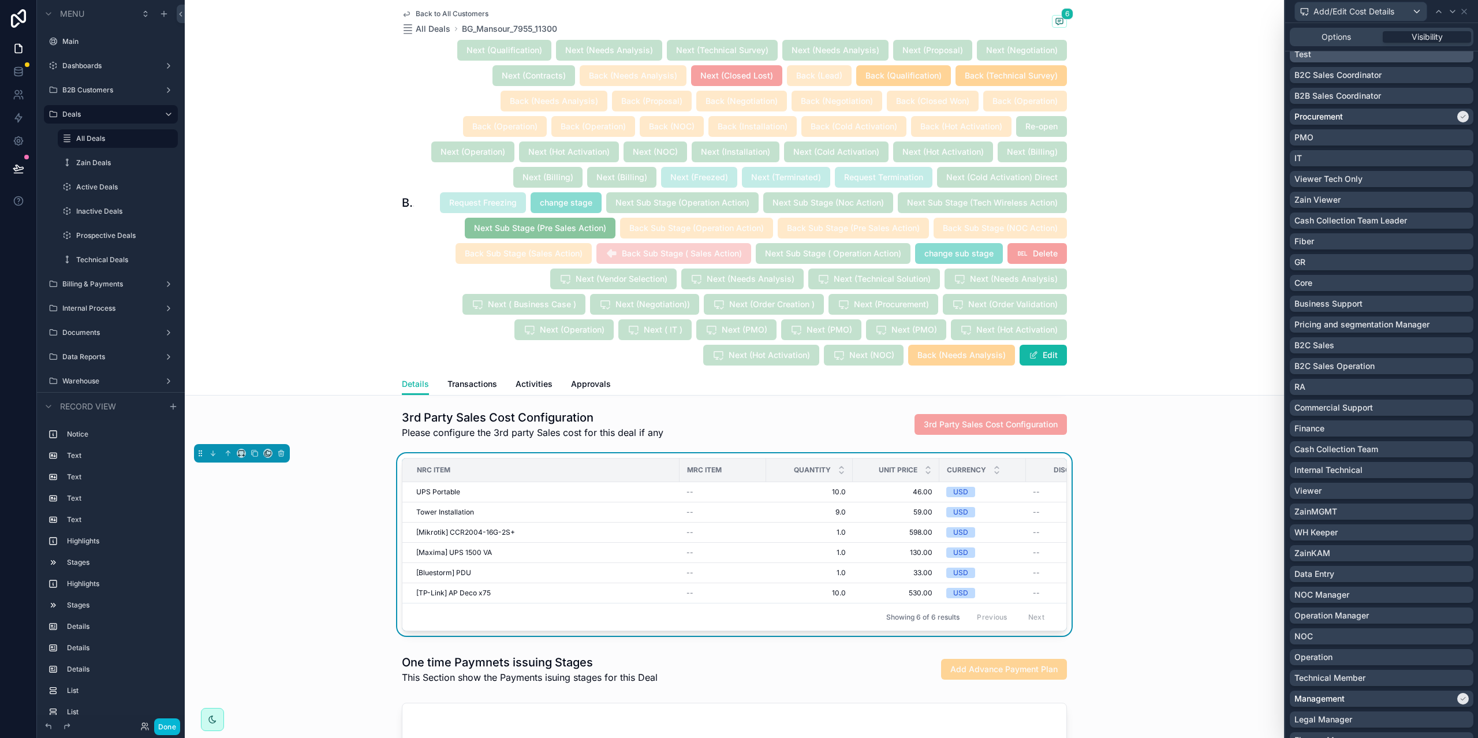
scroll to position [0, 0]
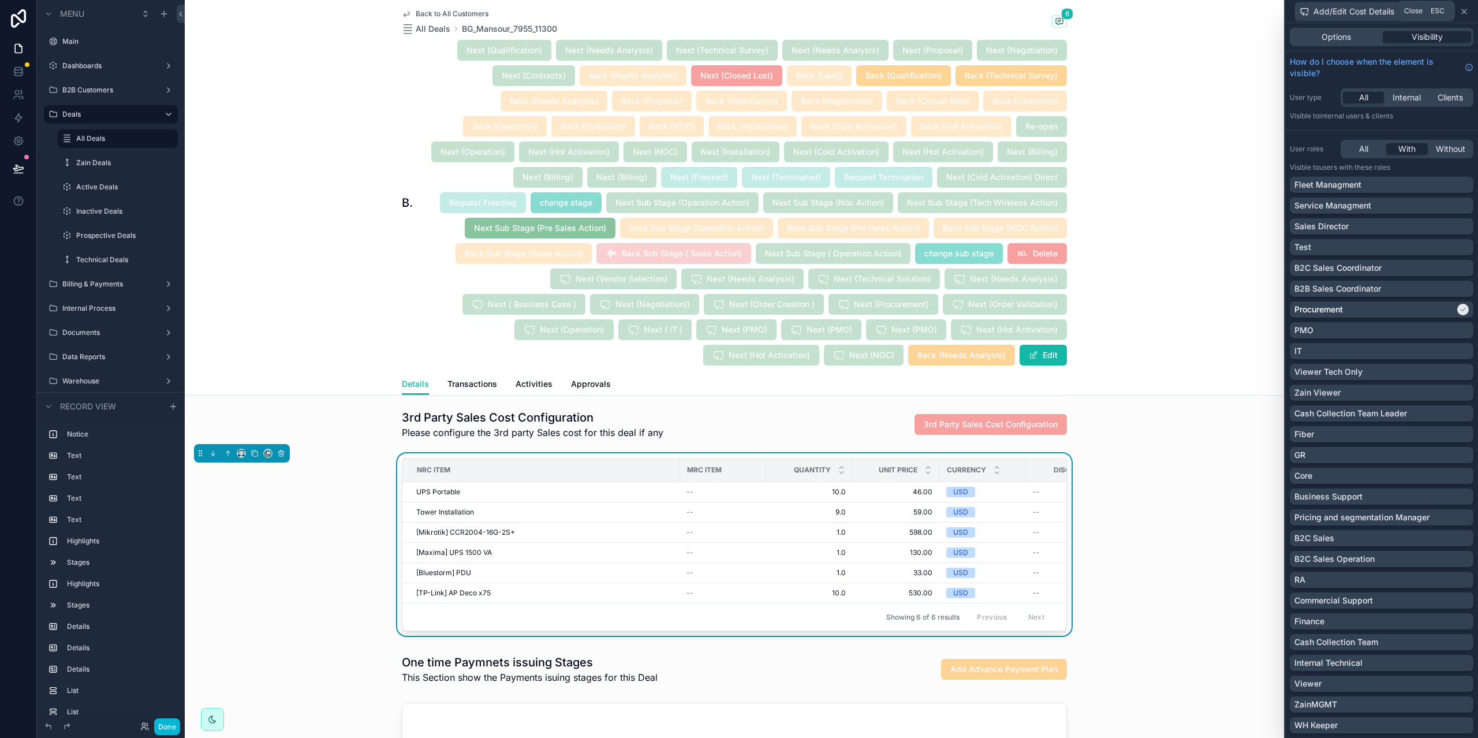
click at [1467, 10] on icon at bounding box center [1463, 11] width 9 height 9
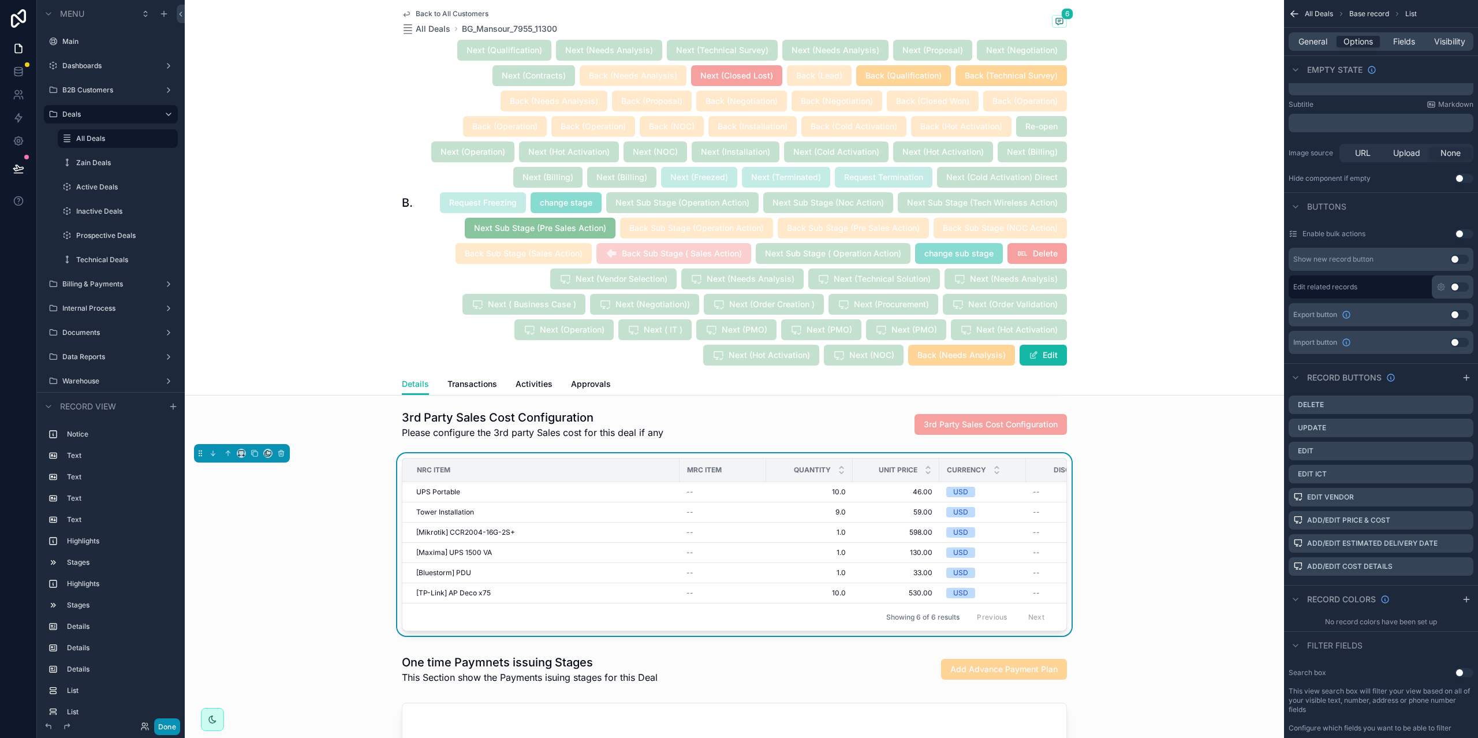
click at [171, 720] on button "Done" at bounding box center [167, 726] width 26 height 17
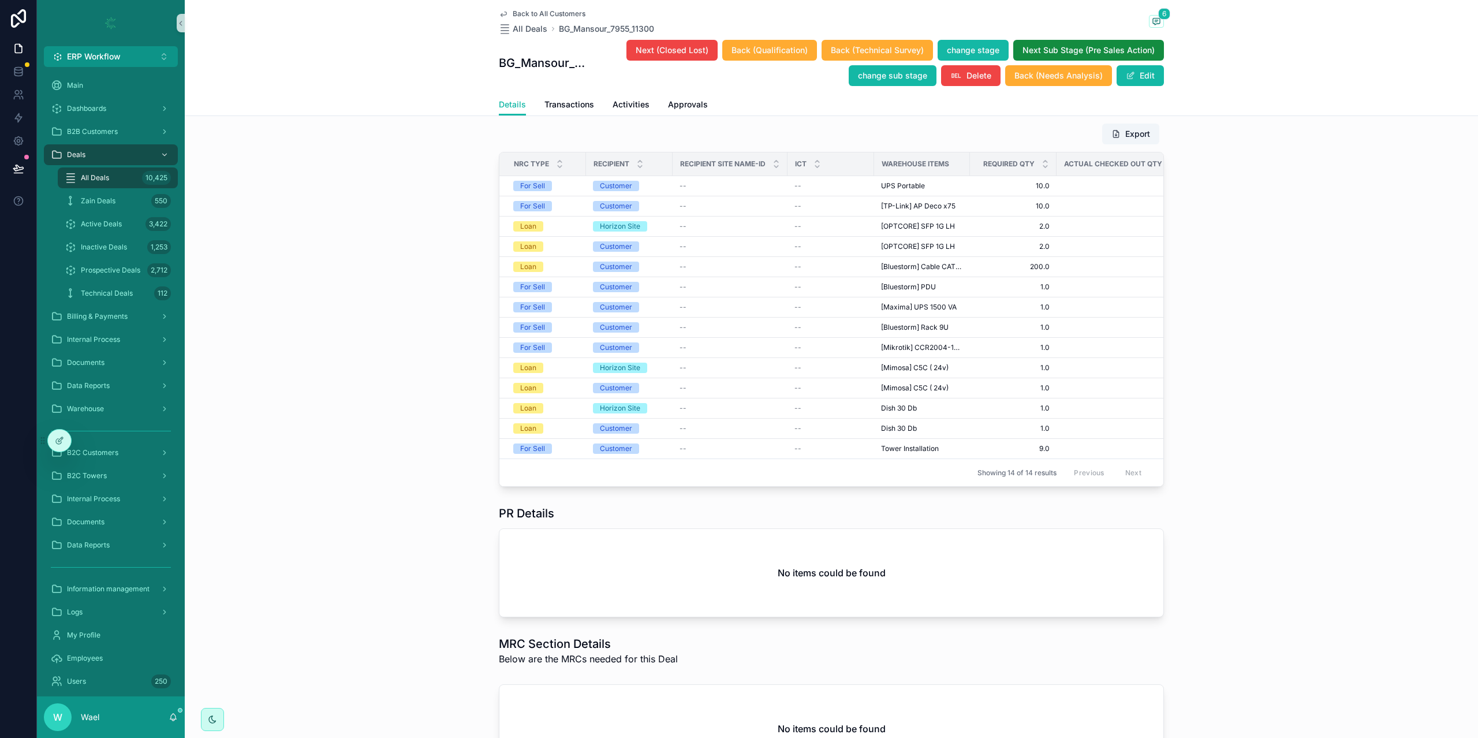
scroll to position [1962, 0]
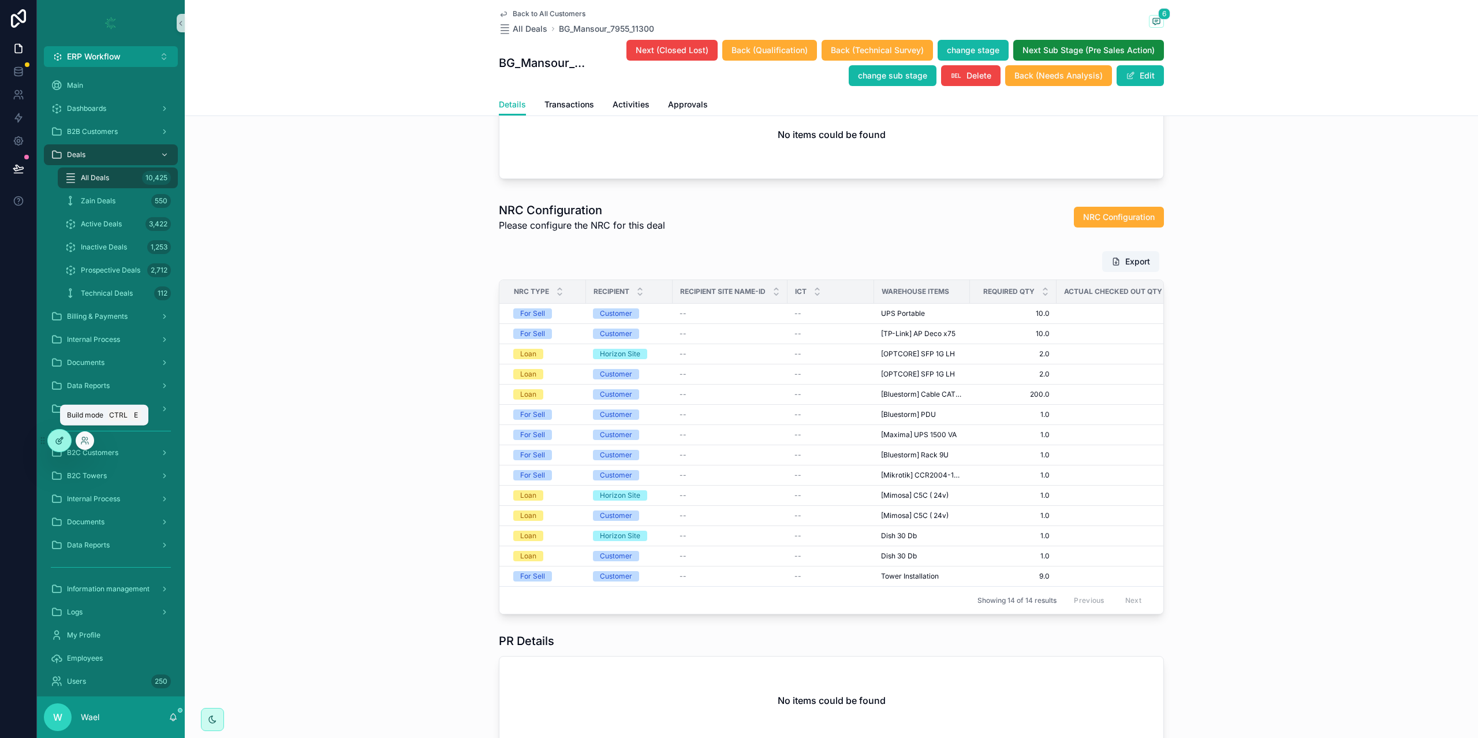
click at [61, 444] on icon at bounding box center [59, 440] width 9 height 9
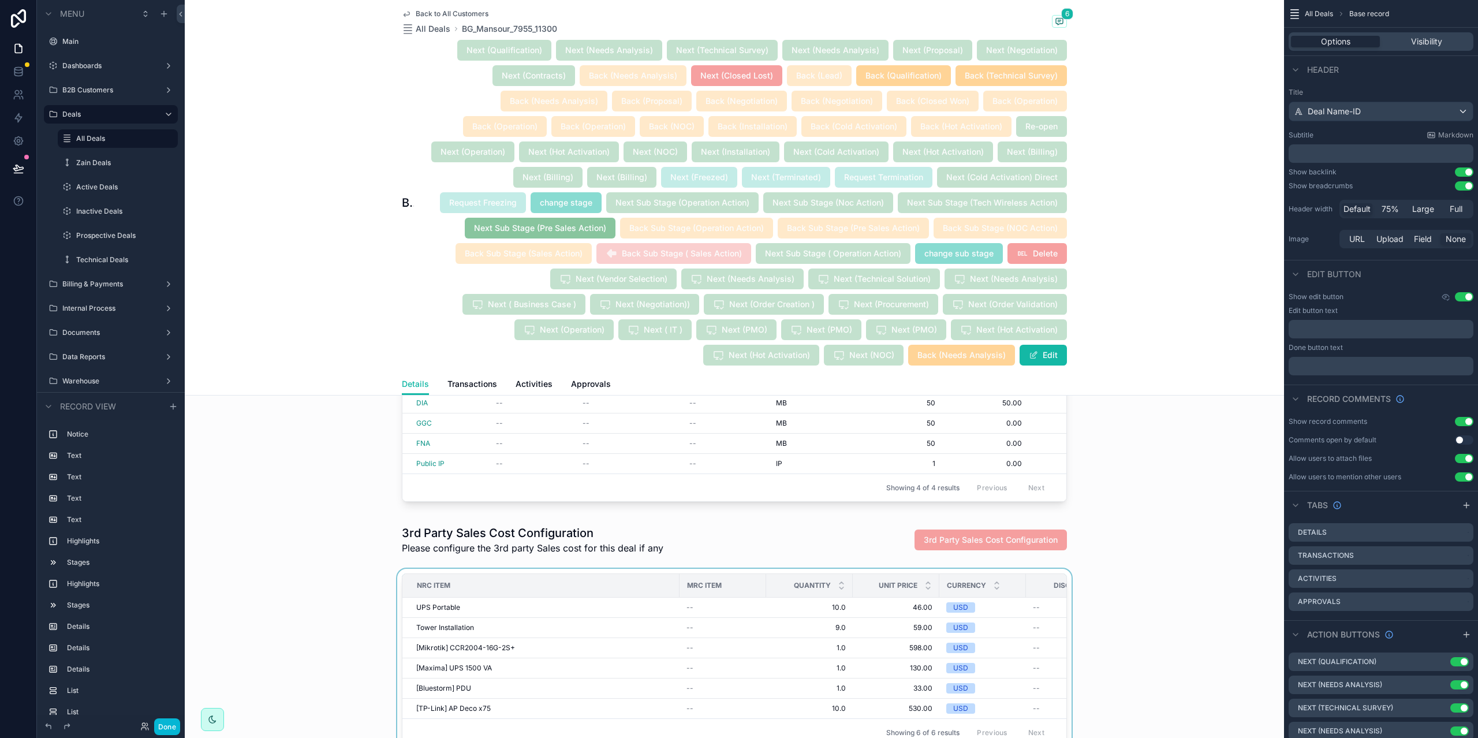
scroll to position [2193, 0]
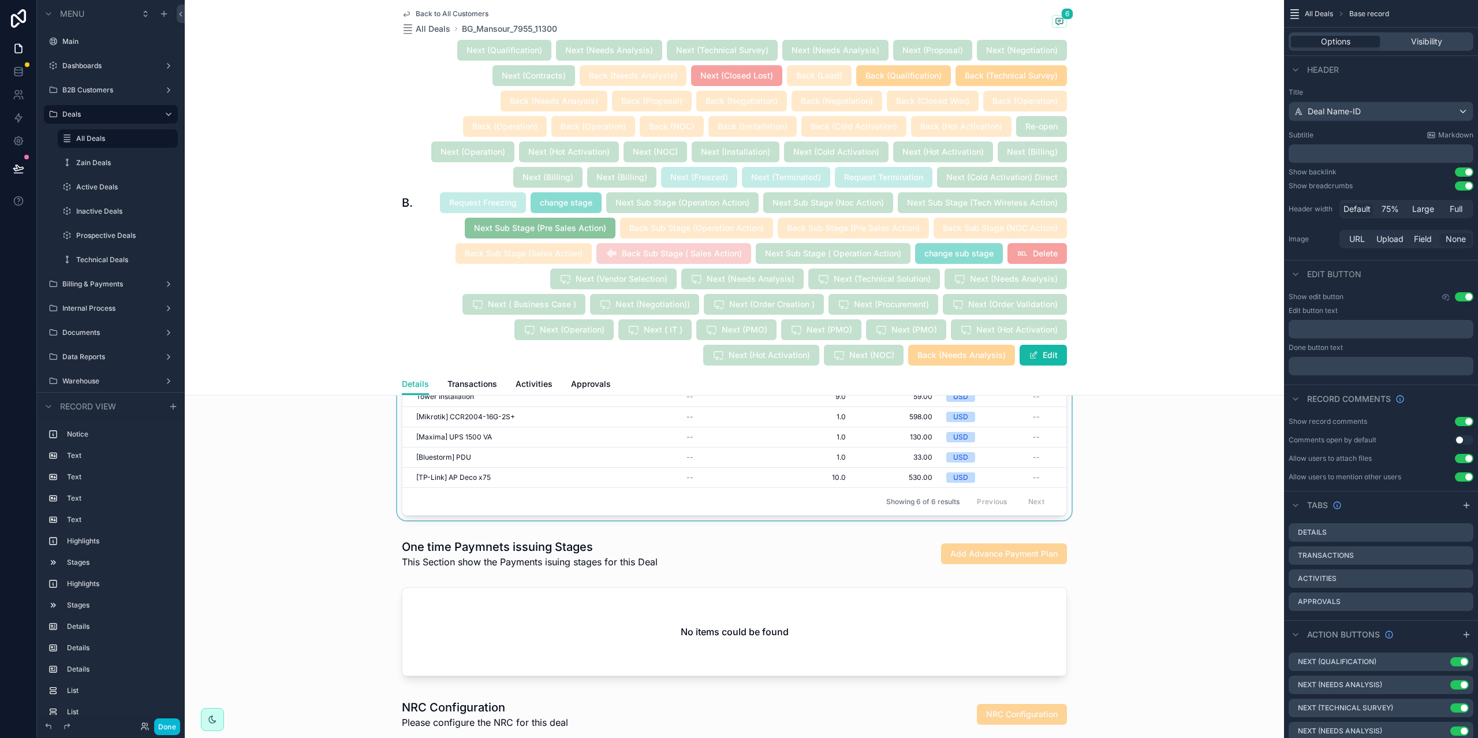
click at [454, 496] on div "scrollable content" at bounding box center [734, 431] width 1099 height 187
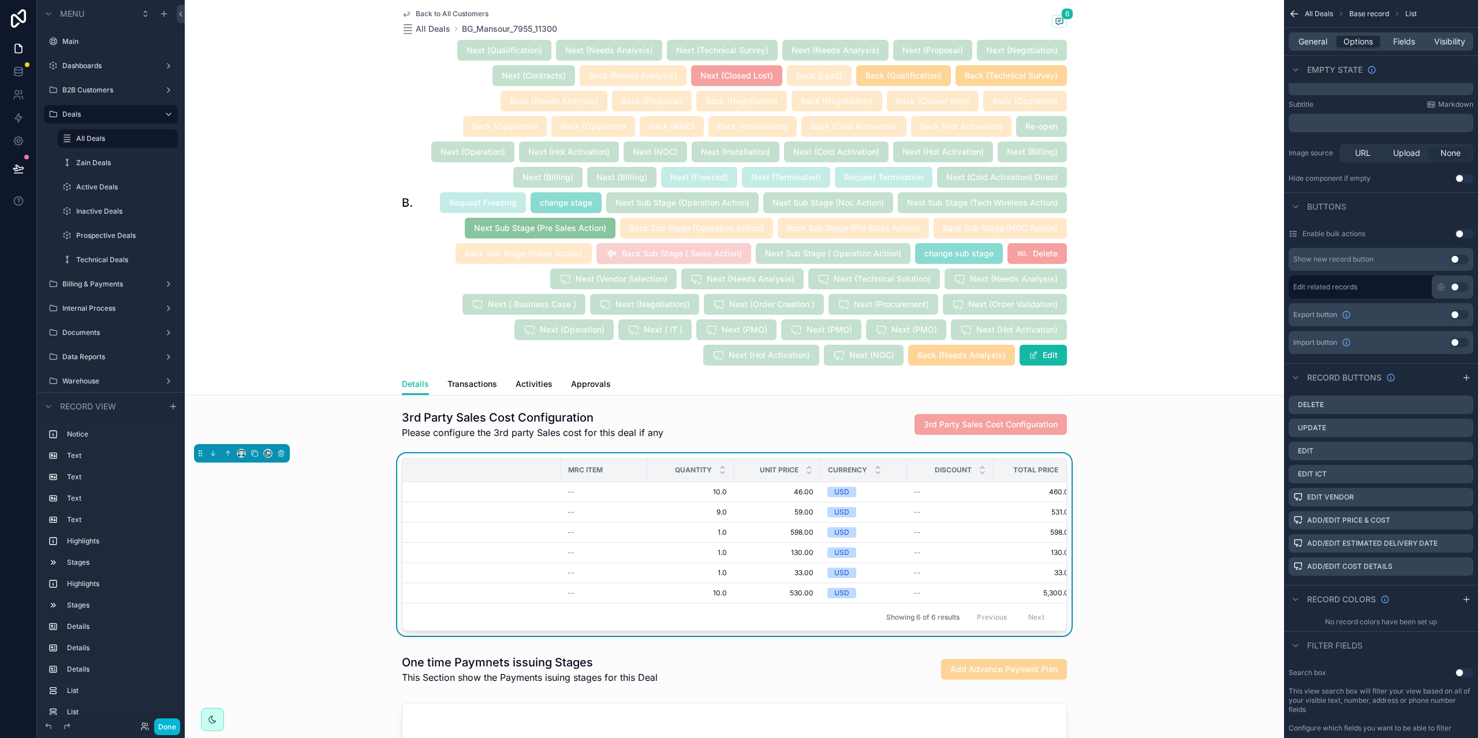
scroll to position [0, 0]
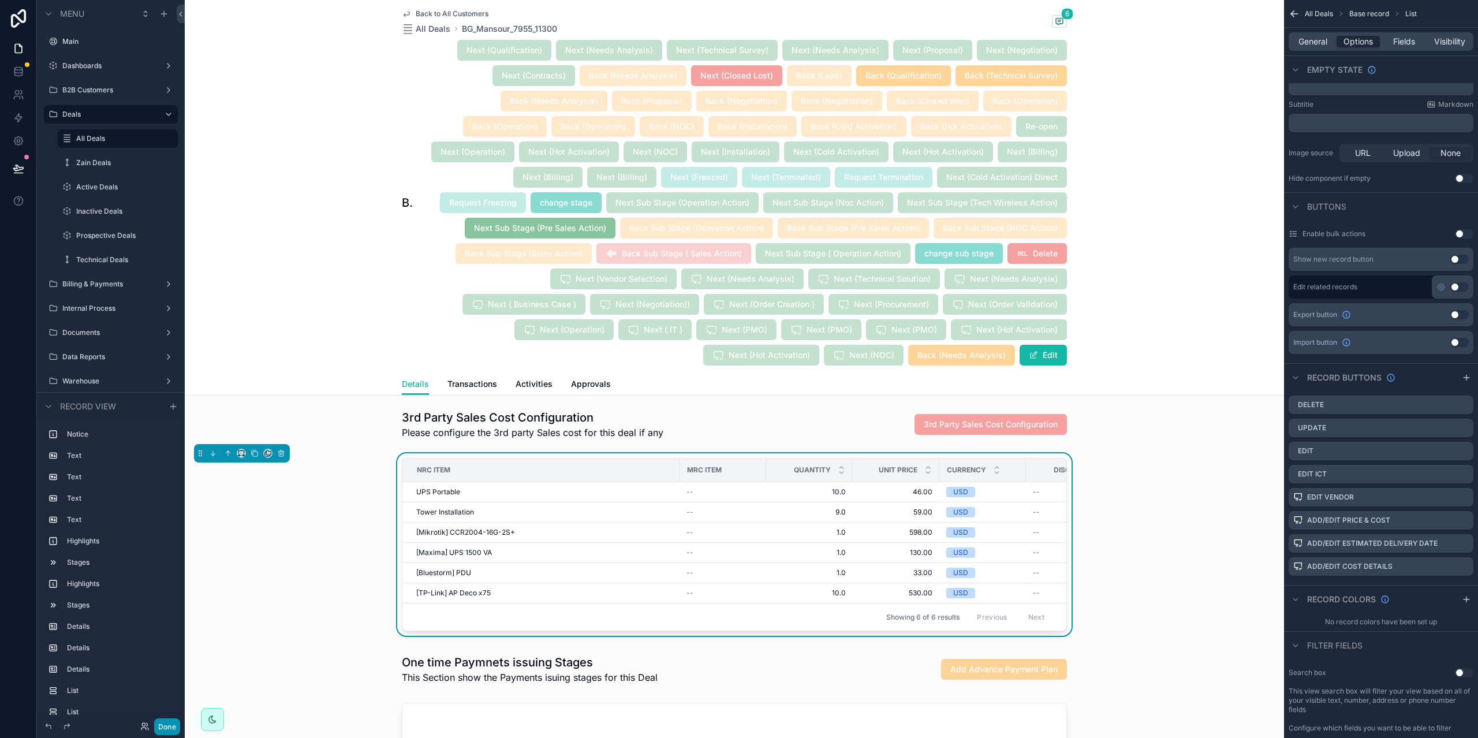
click at [169, 728] on button "Done" at bounding box center [167, 726] width 26 height 17
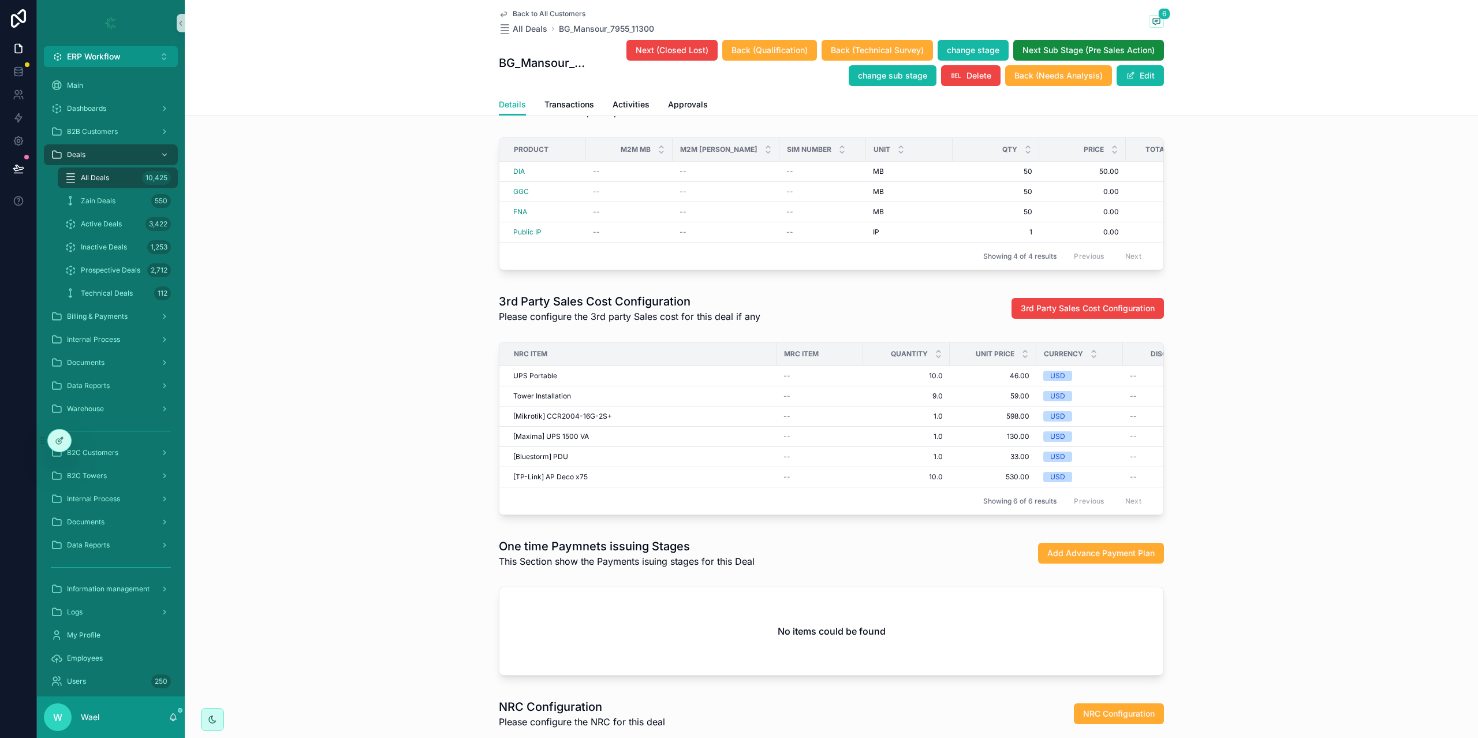
scroll to position [1501, 0]
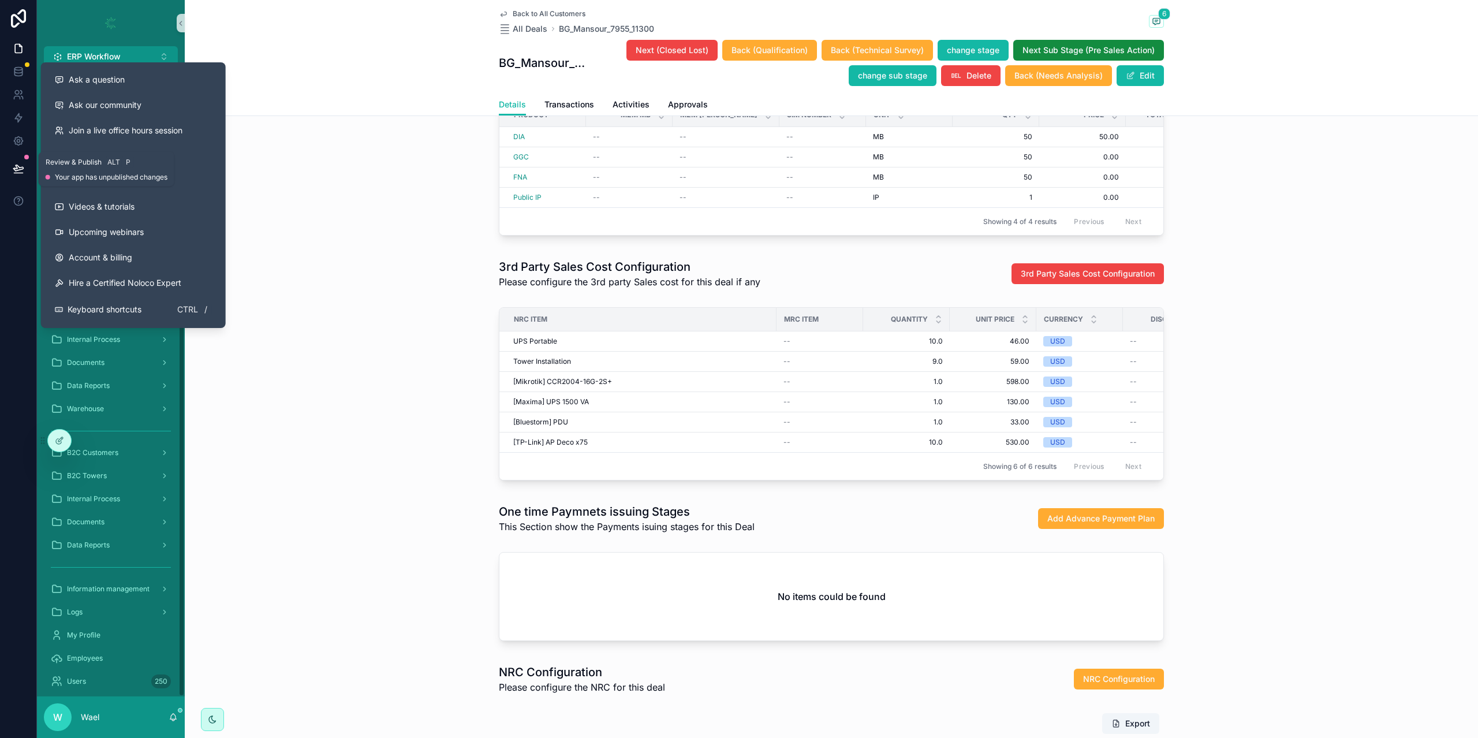
click at [22, 173] on icon at bounding box center [18, 173] width 9 height 0
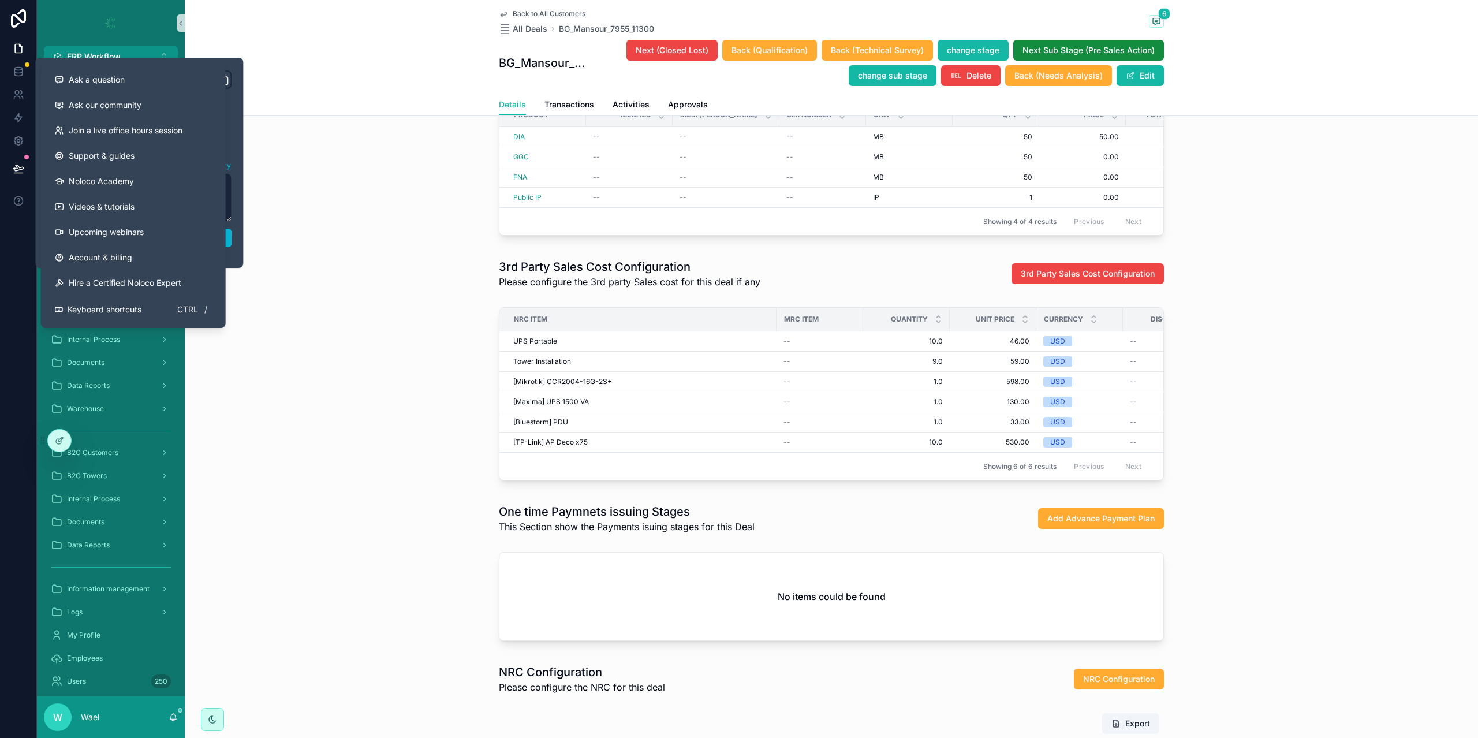
click at [0, 244] on div at bounding box center [18, 369] width 37 height 738
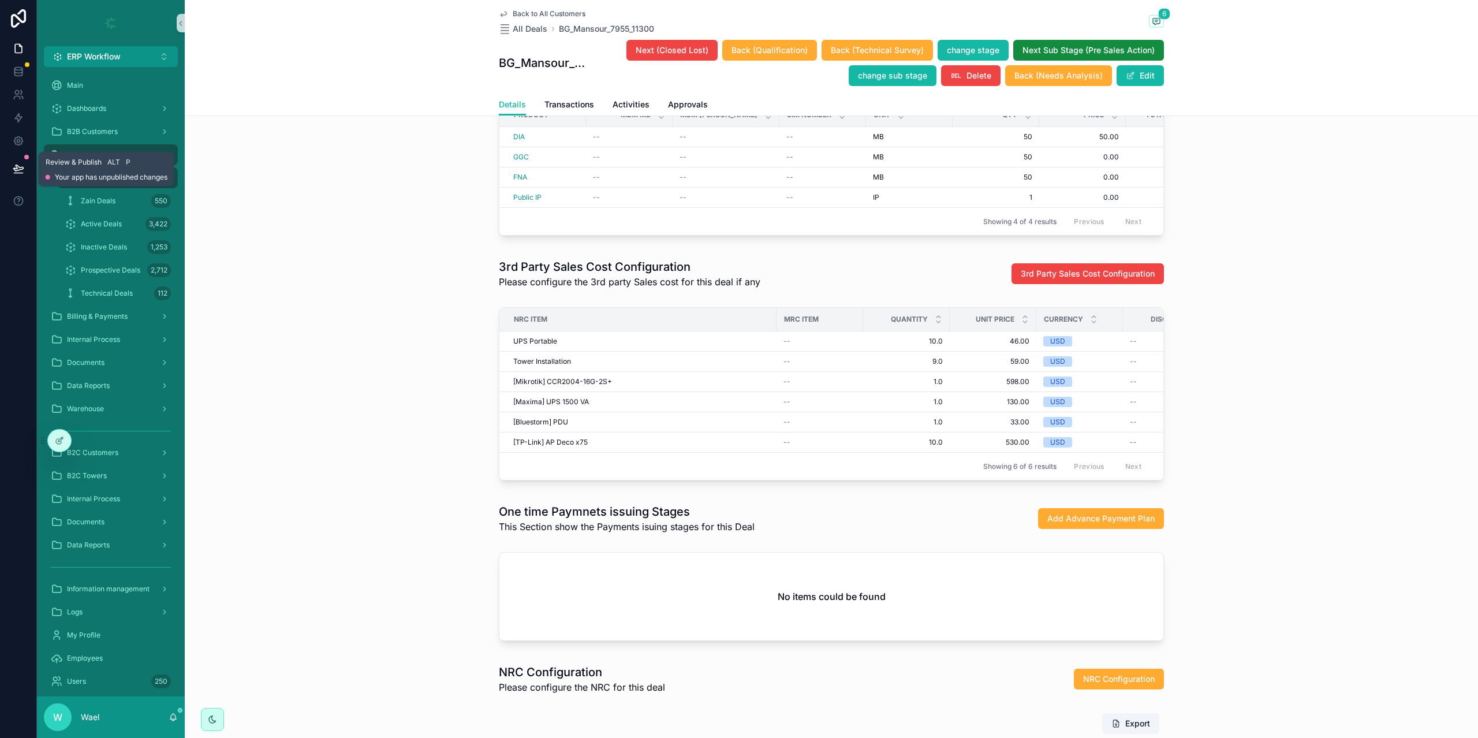
click at [17, 169] on icon at bounding box center [19, 169] width 12 height 12
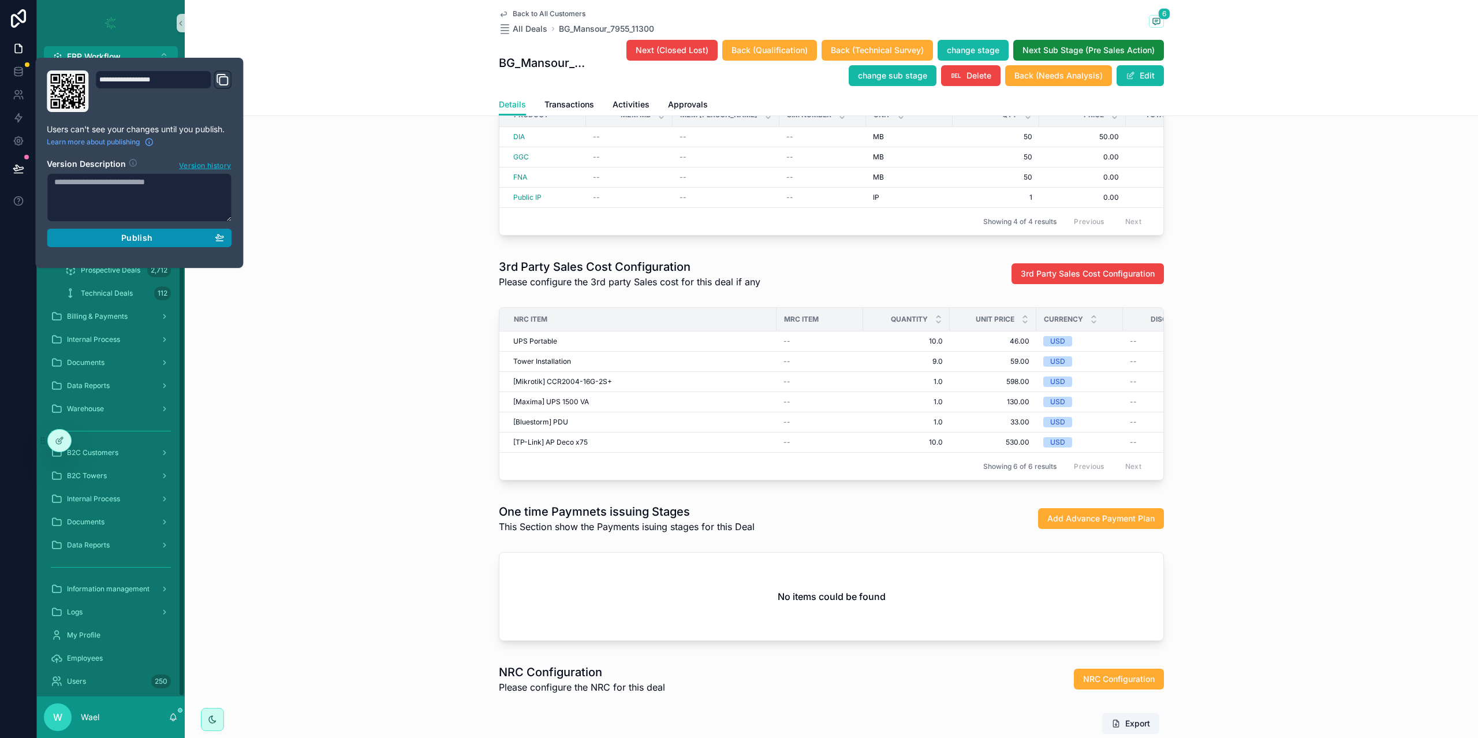
click at [194, 240] on div "Publish" at bounding box center [139, 238] width 170 height 10
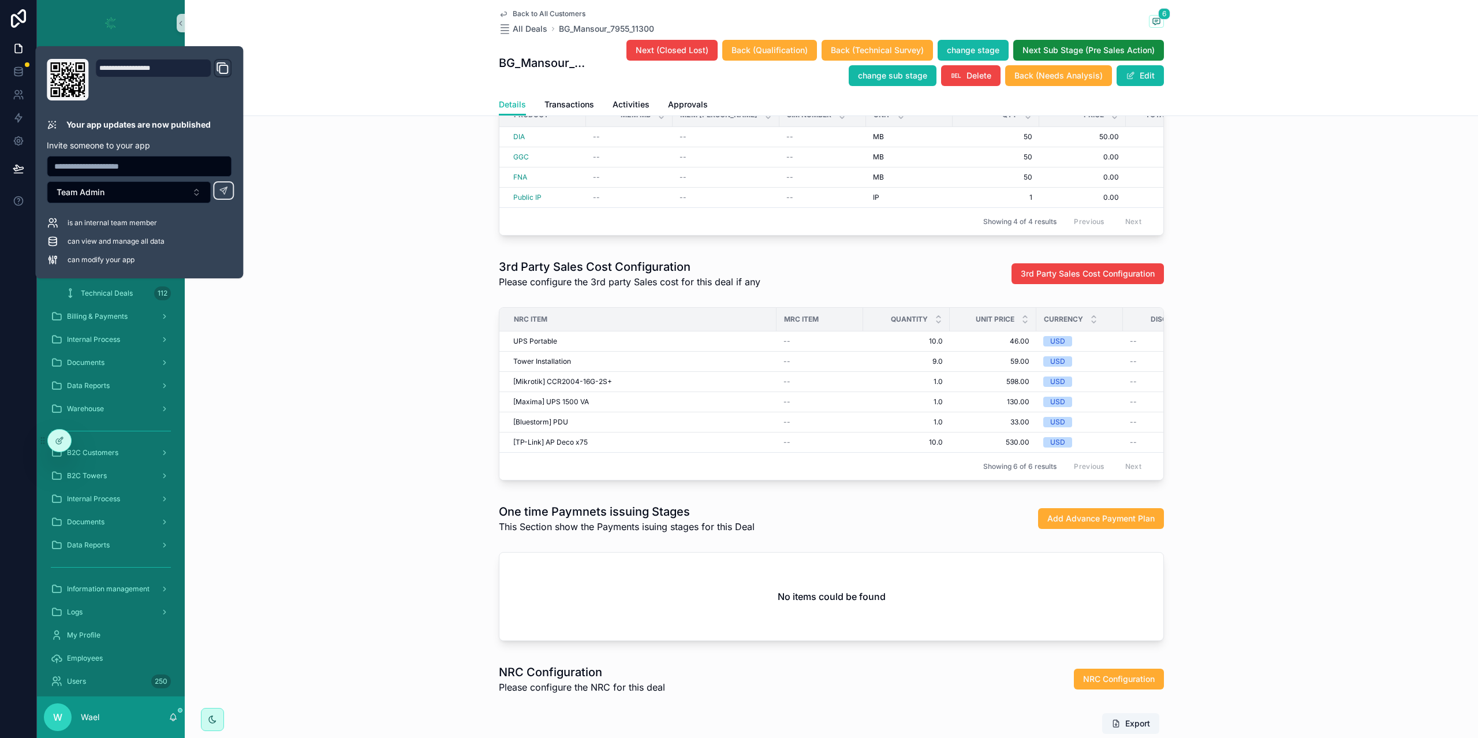
click at [347, 245] on div "Product M2M MB M2M [PERSON_NAME] SIM Number Unit Qty Price Total Price Discount…" at bounding box center [831, 171] width 1293 height 147
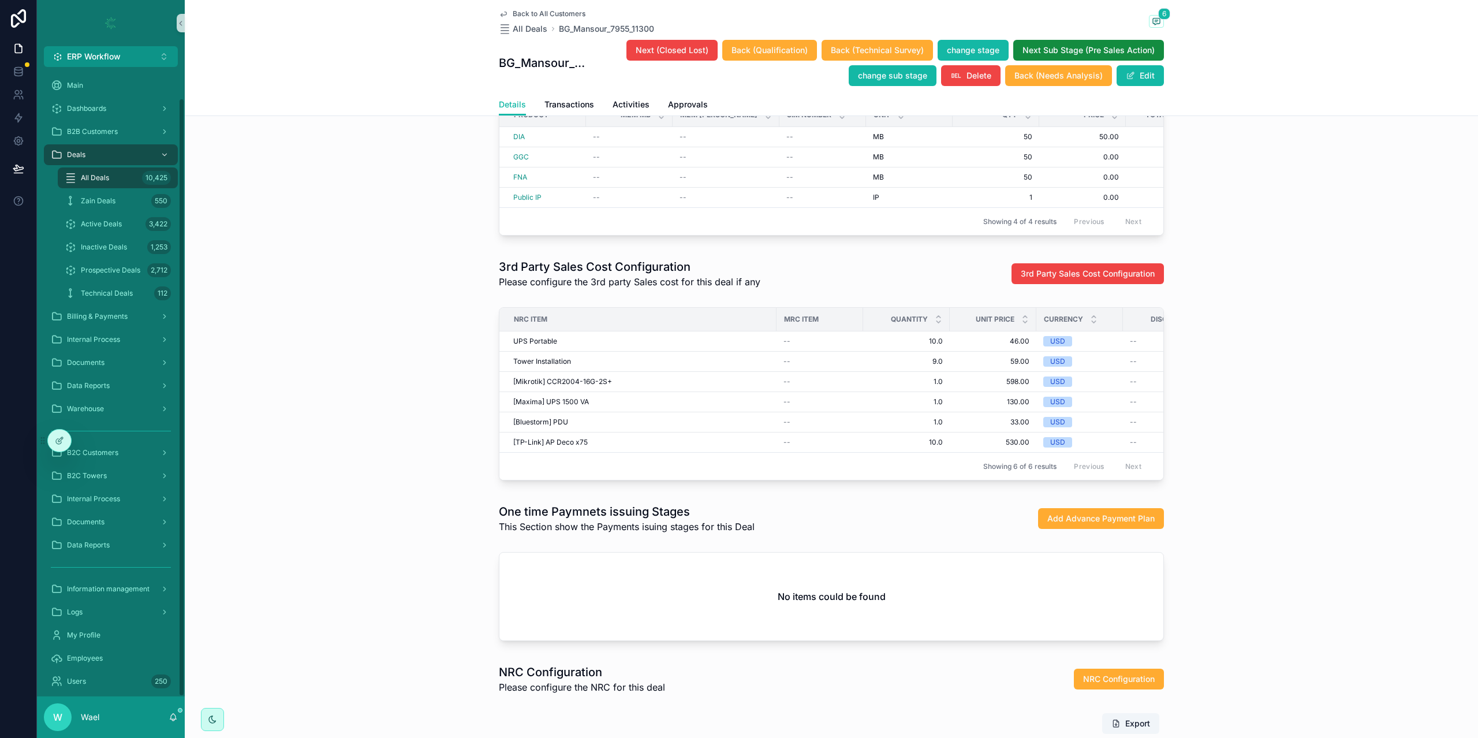
click at [114, 169] on div "All Deals 10,425" at bounding box center [118, 178] width 106 height 18
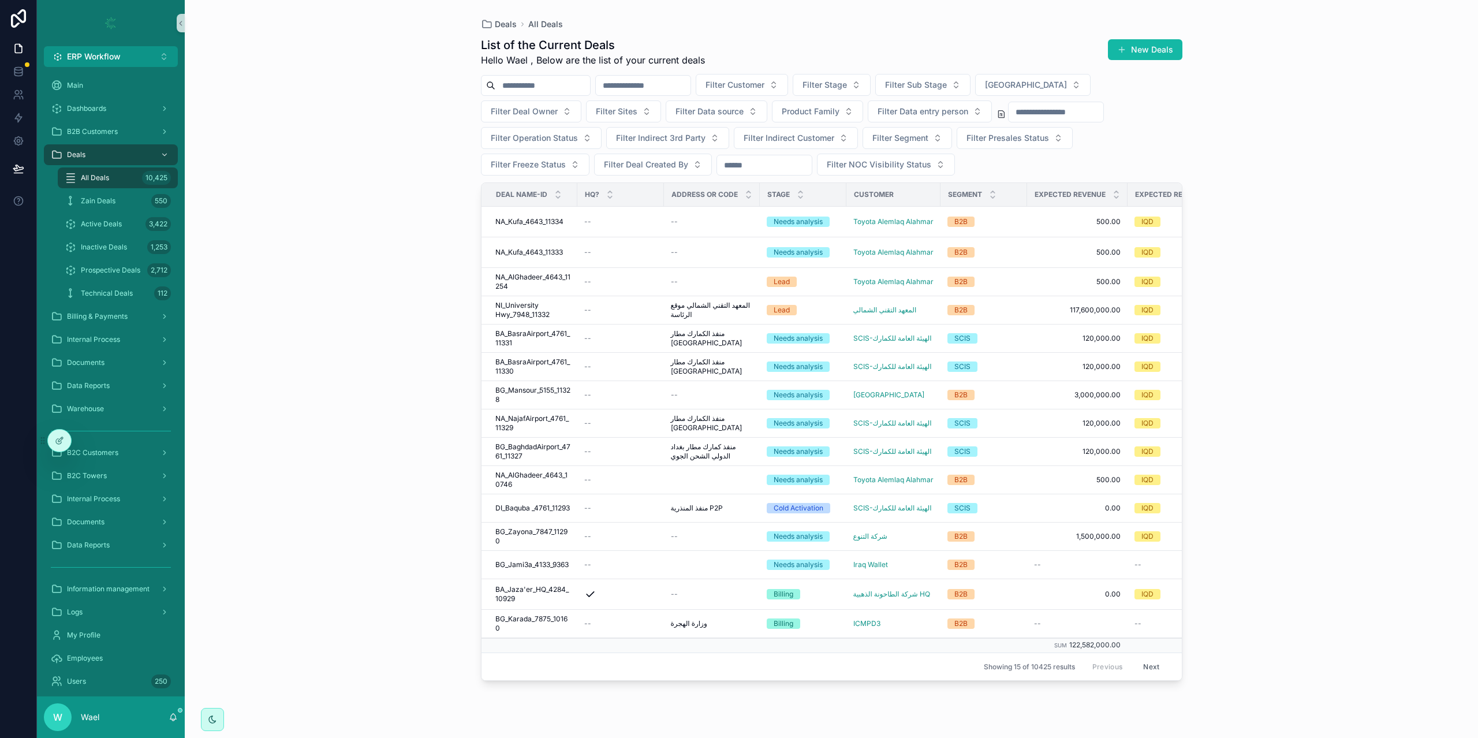
click at [690, 81] on input "scrollable content" at bounding box center [643, 85] width 95 height 16
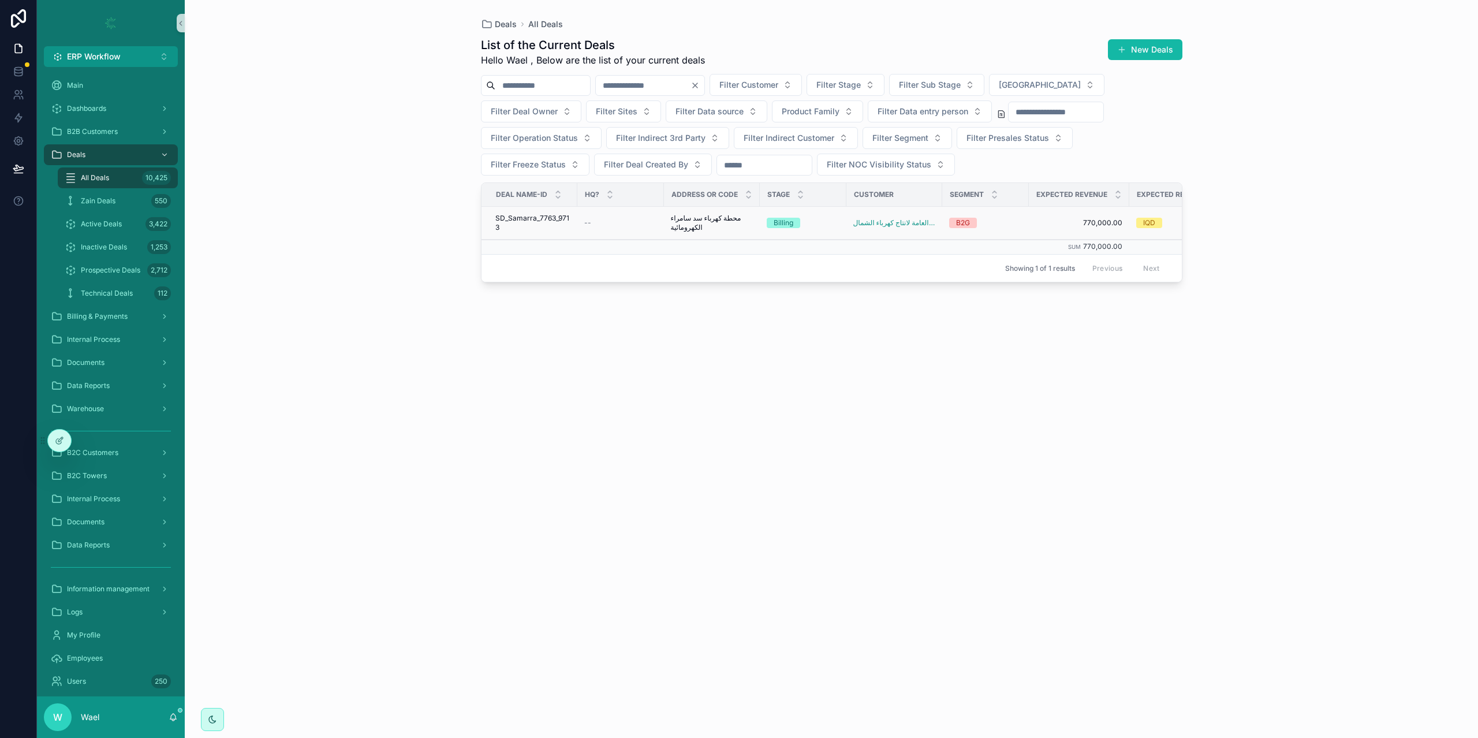
type input "****"
click at [561, 225] on span "SD_Samarra_7763_9713" at bounding box center [532, 223] width 75 height 18
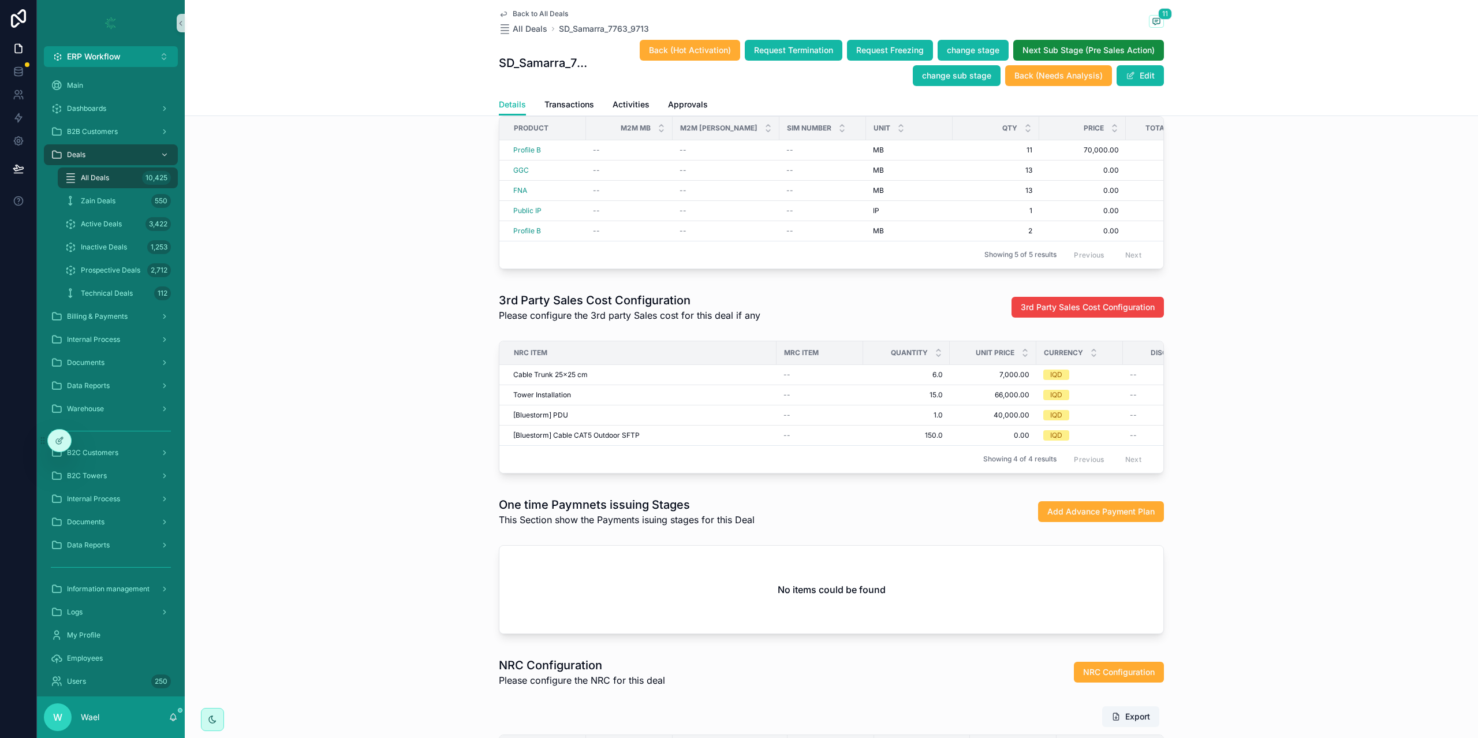
drag, startPoint x: 1466, startPoint y: 0, endPoint x: 460, endPoint y: 6, distance: 1006.1
click at [253, 287] on div "3rd Party Sales Cost Configuration Please configure the 3rd party Sales cost fo…" at bounding box center [831, 306] width 1293 height 39
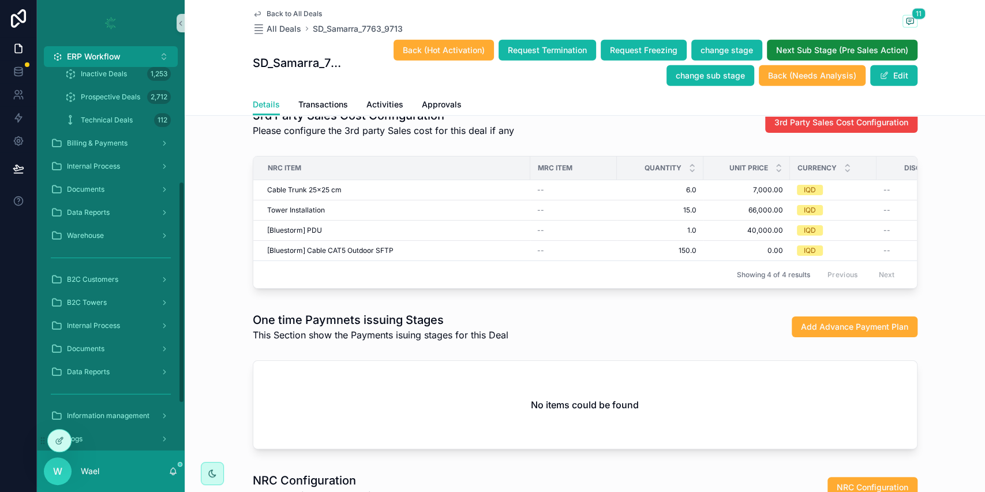
scroll to position [263, 0]
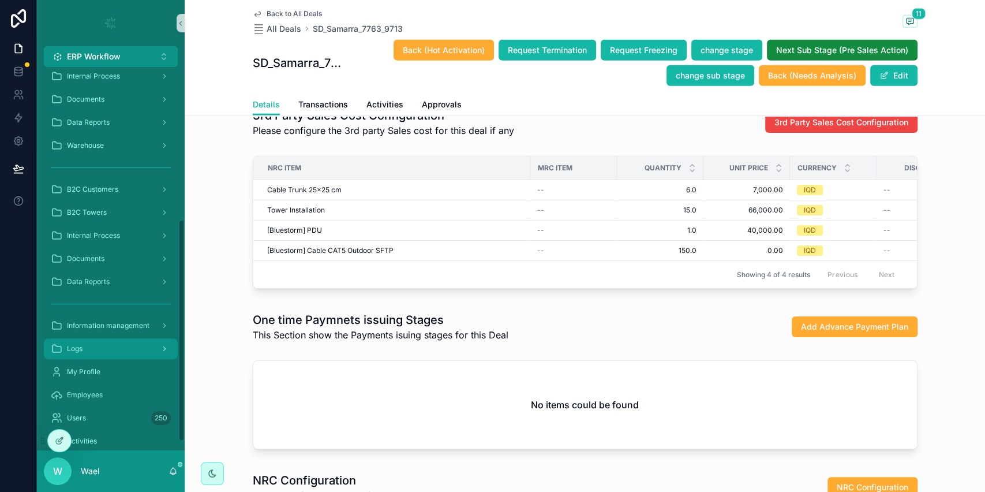
click at [106, 356] on div "Logs" at bounding box center [111, 348] width 120 height 18
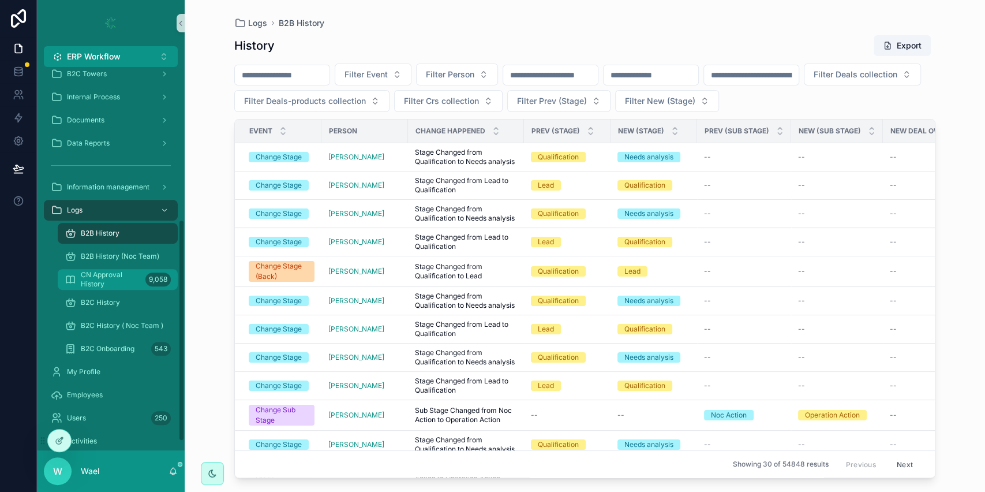
click at [106, 282] on span "CN Approval History" at bounding box center [111, 279] width 60 height 18
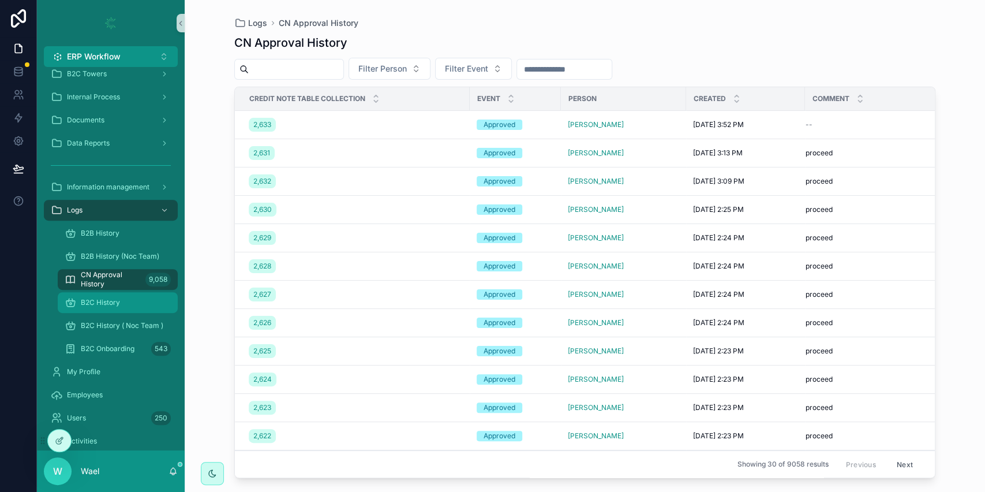
click at [109, 305] on span "B2C History" at bounding box center [100, 302] width 39 height 9
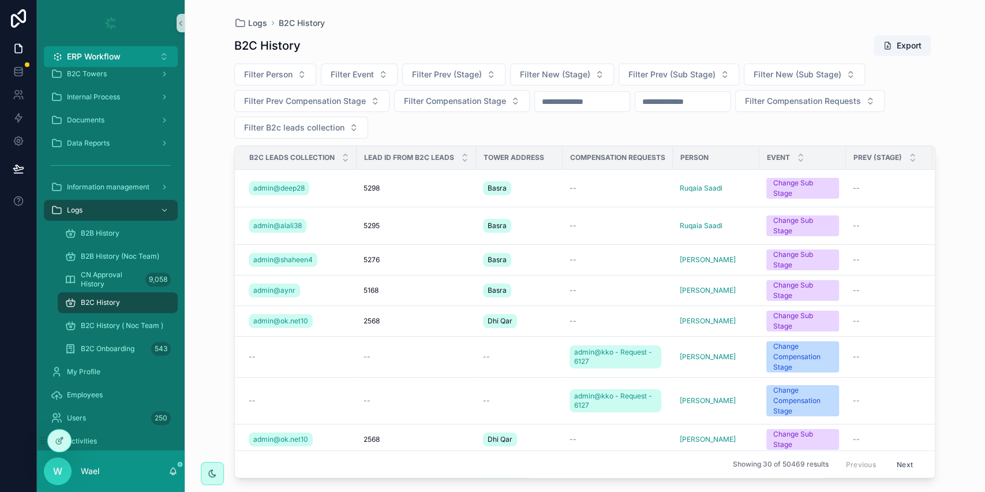
click at [696, 95] on input "scrollable content" at bounding box center [682, 102] width 95 height 16
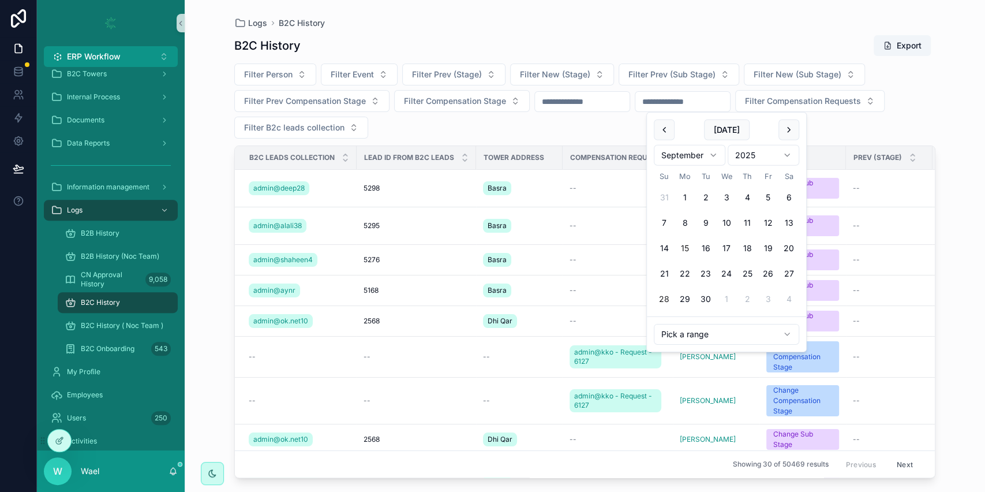
click at [688, 245] on button "15" at bounding box center [685, 248] width 21 height 21
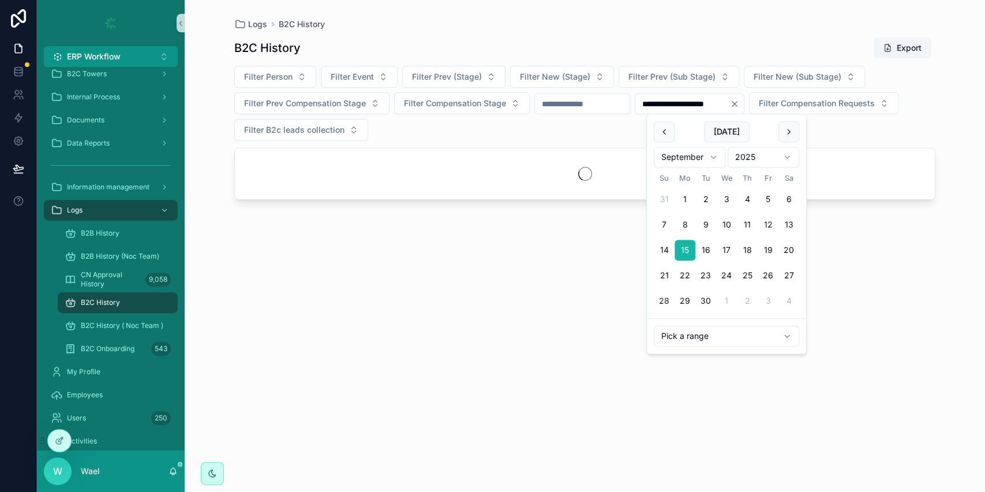
click at [771, 226] on button "12" at bounding box center [768, 225] width 21 height 21
type input "**********"
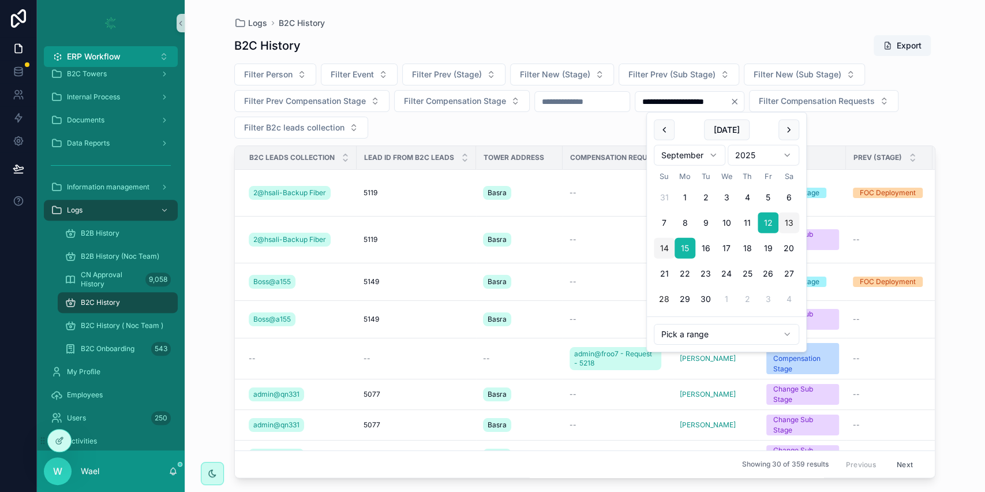
click at [683, 335] on html "**********" at bounding box center [492, 246] width 985 height 492
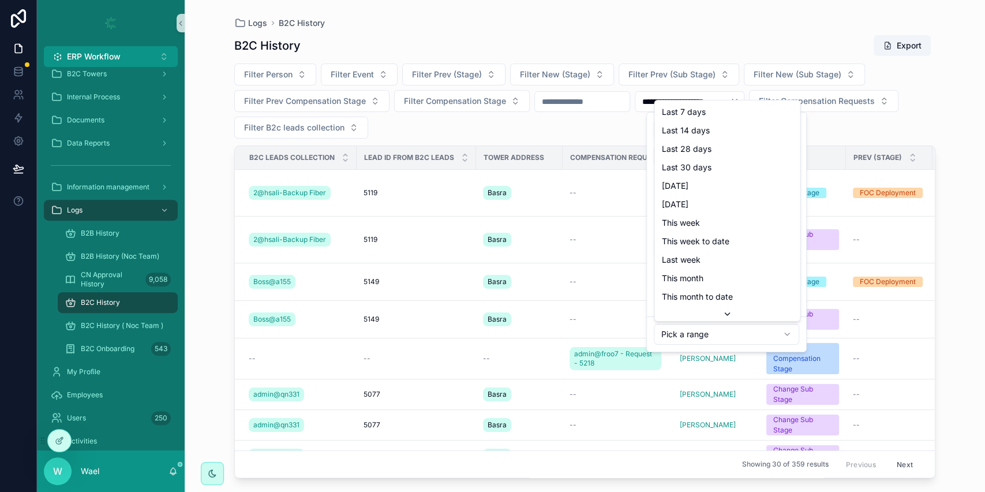
click at [683, 335] on html "**********" at bounding box center [492, 246] width 985 height 492
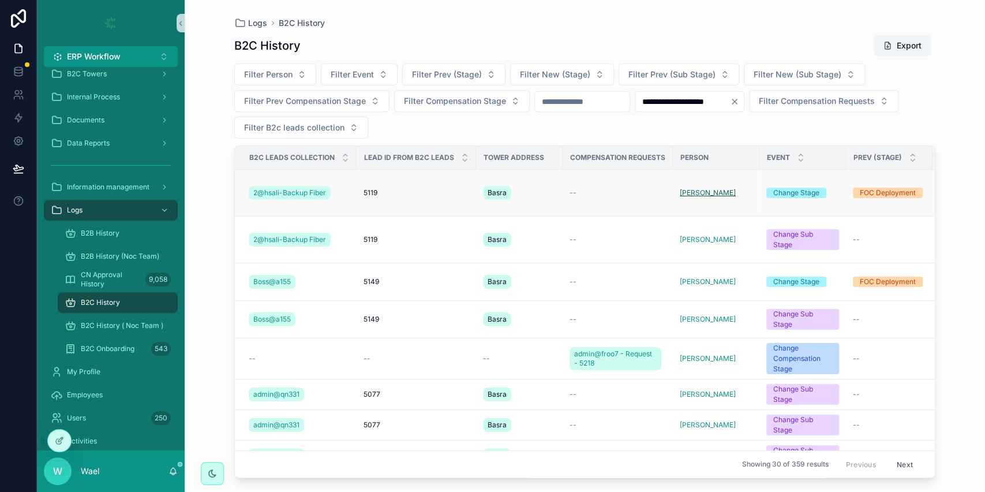
click at [691, 192] on span "[PERSON_NAME]" at bounding box center [708, 192] width 56 height 9
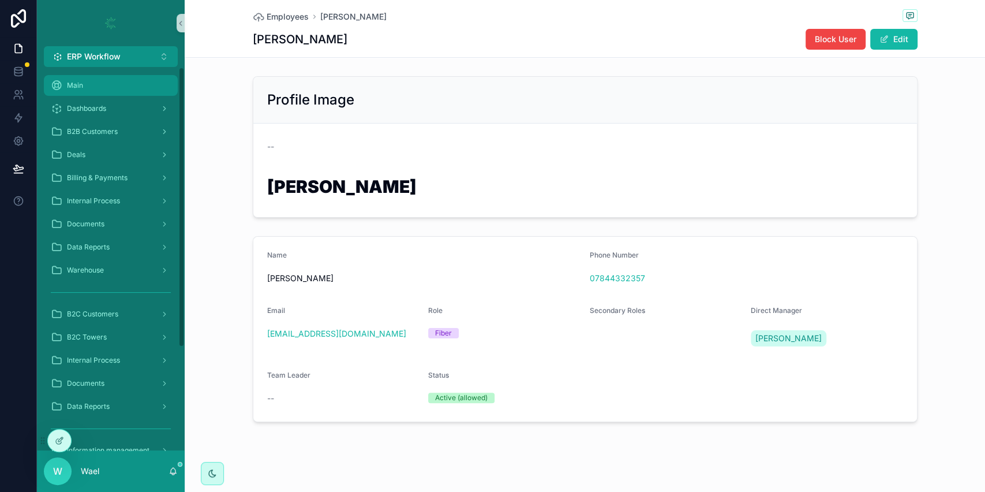
click at [92, 89] on div "Main" at bounding box center [111, 85] width 120 height 18
